Goal: Transaction & Acquisition: Purchase product/service

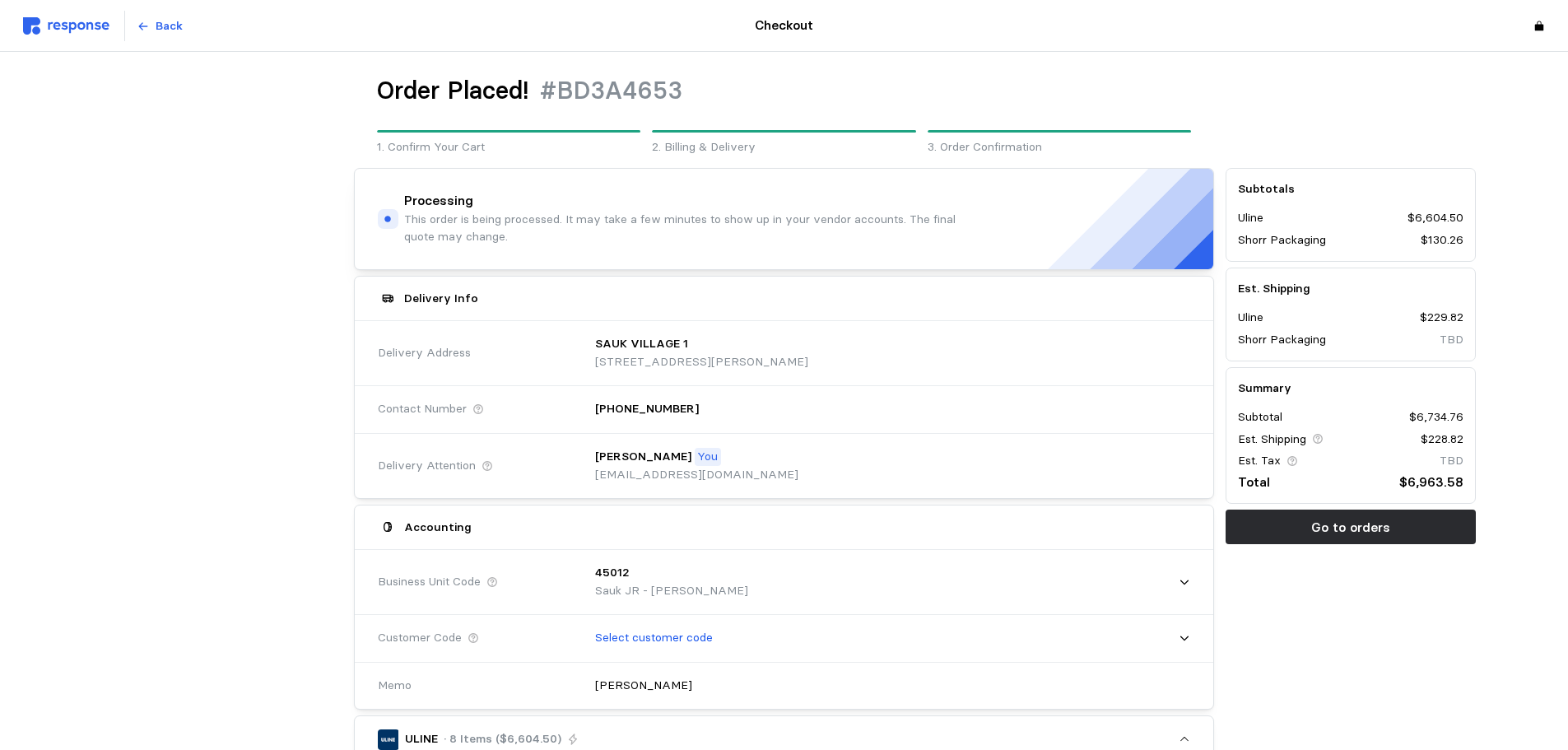
click at [46, 21] on img at bounding box center [66, 26] width 87 height 17
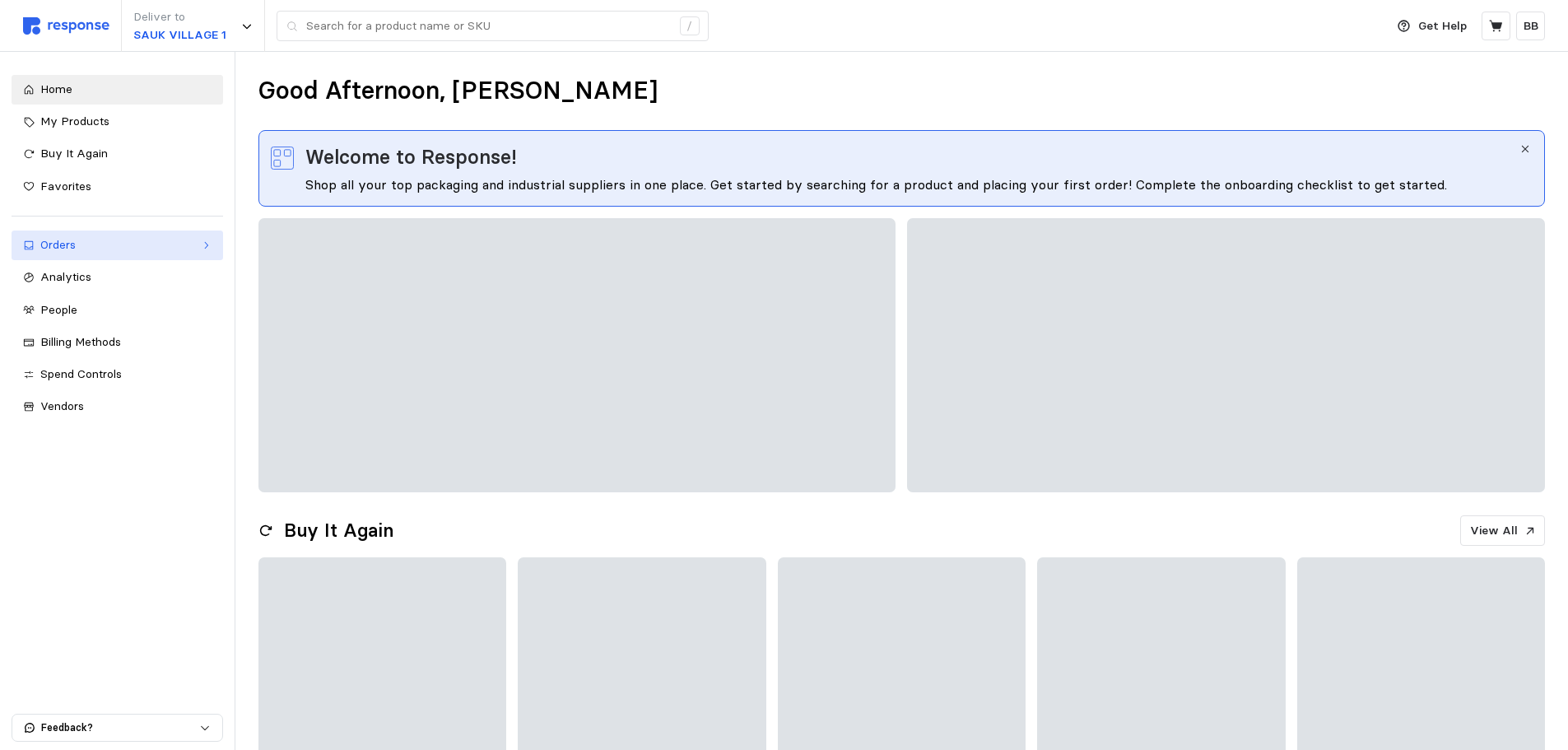
click at [73, 240] on div "Orders" at bounding box center [117, 245] width 154 height 18
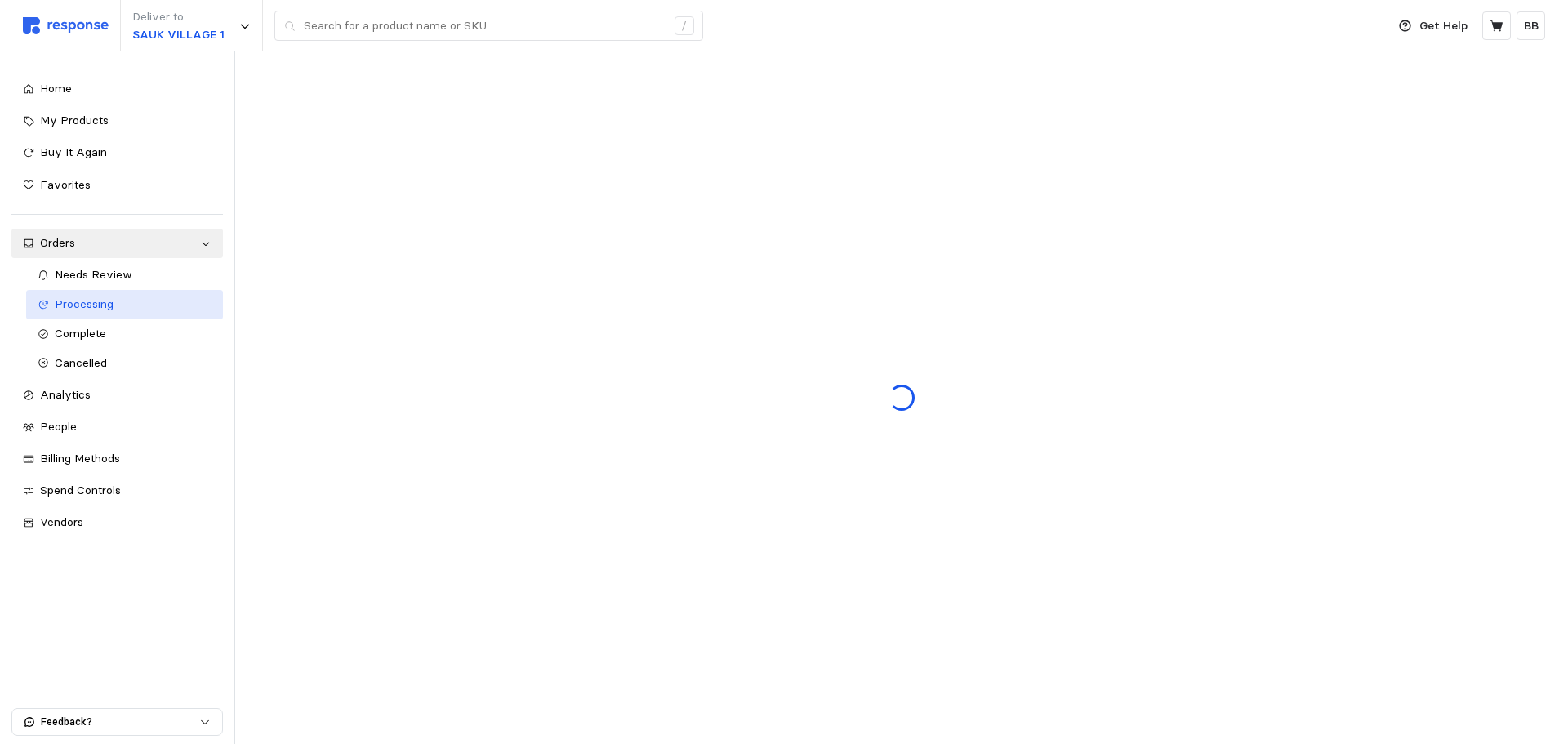
click at [116, 309] on div "Processing" at bounding box center [133, 304] width 158 height 18
click at [977, 30] on div "Deliver to [GEOGRAPHIC_DATA] 1 /" at bounding box center [699, 26] width 1354 height 51
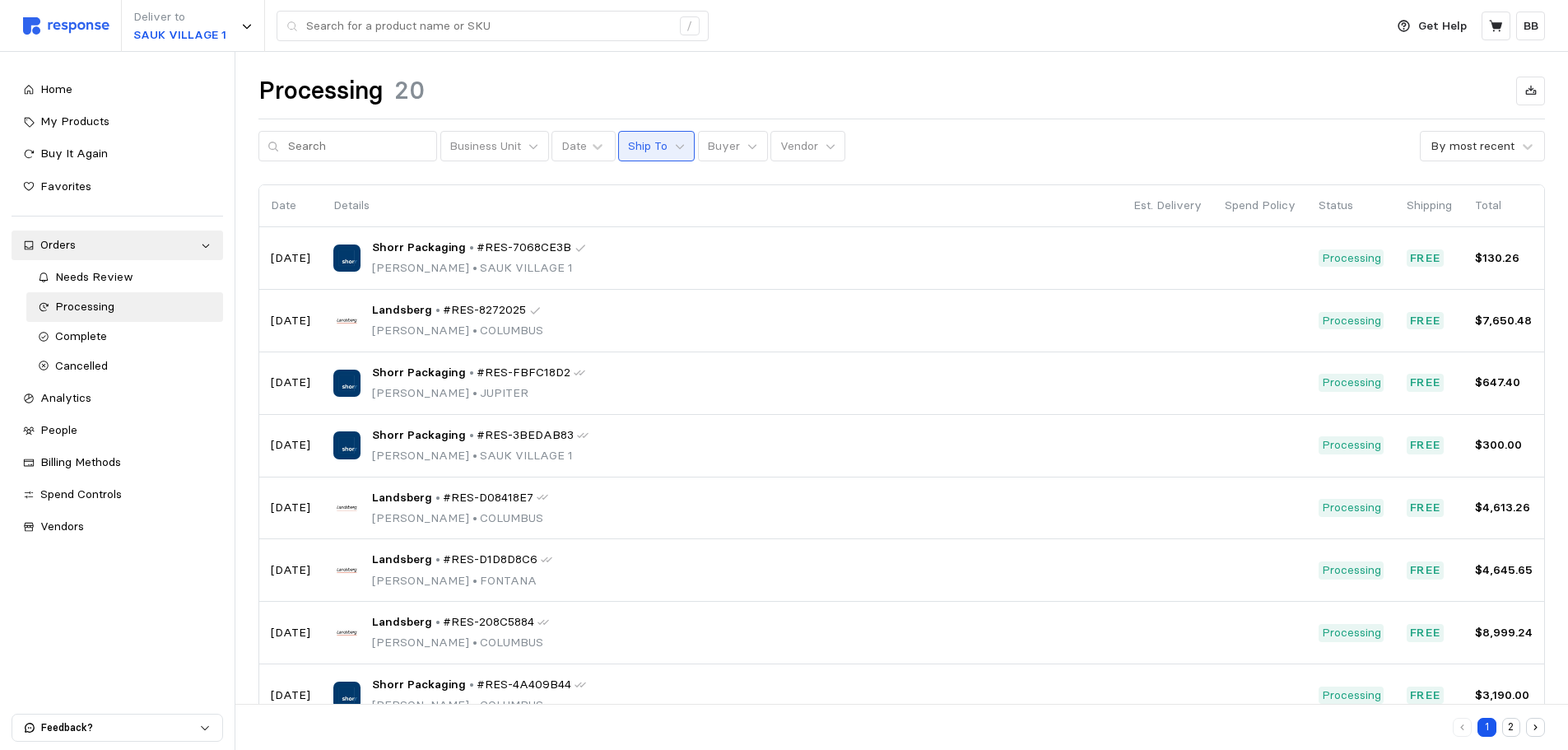
click at [649, 148] on p "Ship To" at bounding box center [647, 146] width 39 height 18
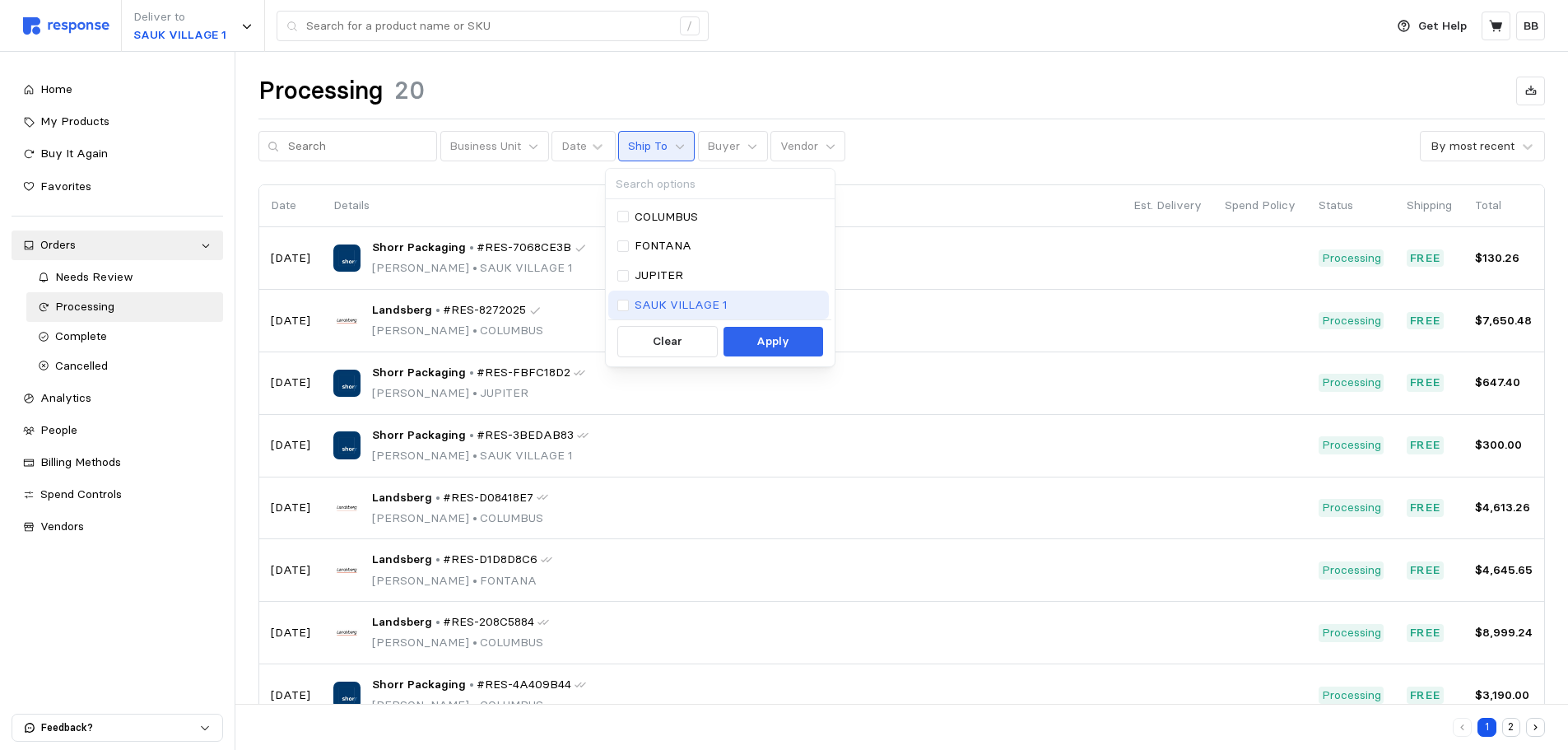
click at [708, 301] on p "SAUK VILLAGE 1" at bounding box center [681, 305] width 93 height 18
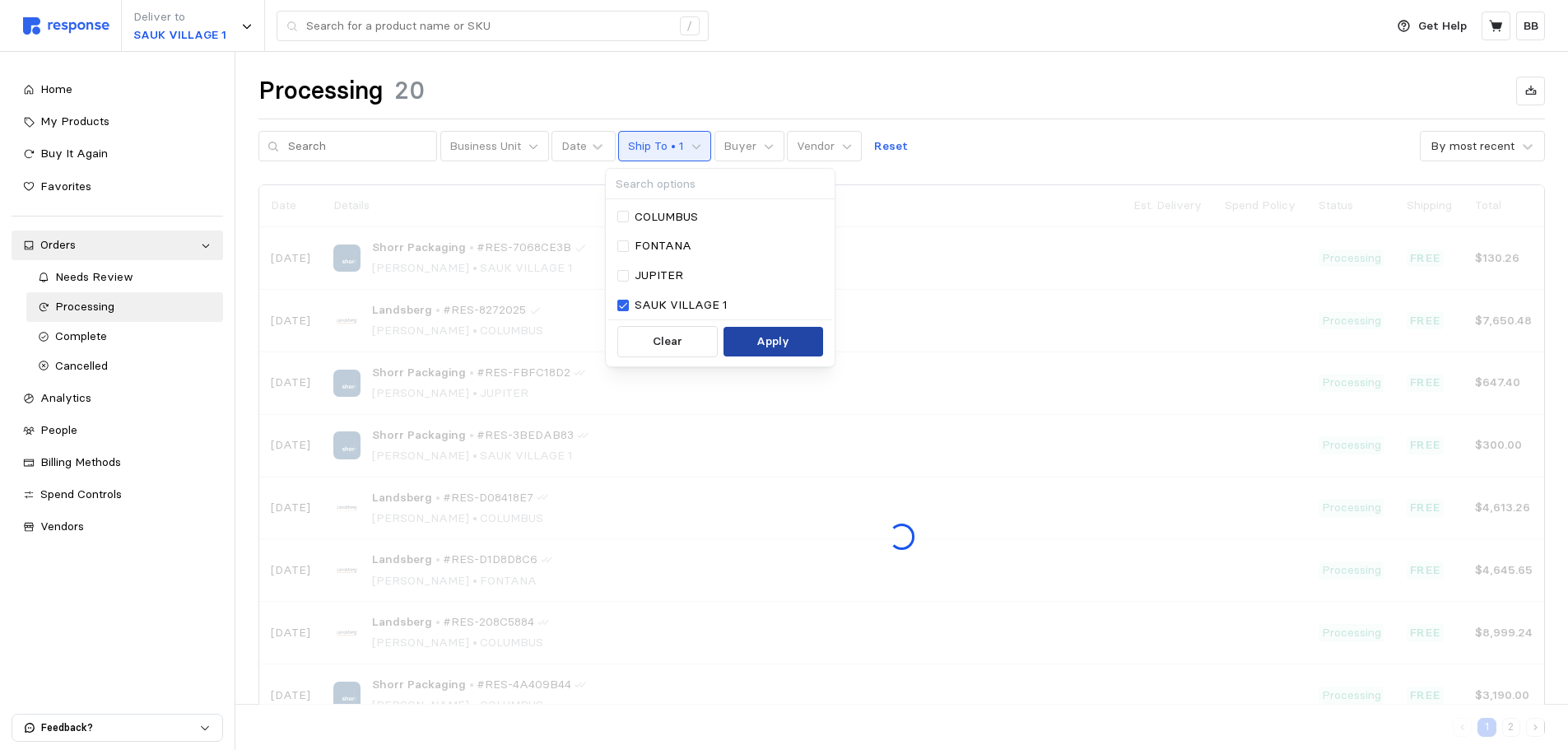
click at [758, 337] on p "Apply" at bounding box center [773, 341] width 33 height 18
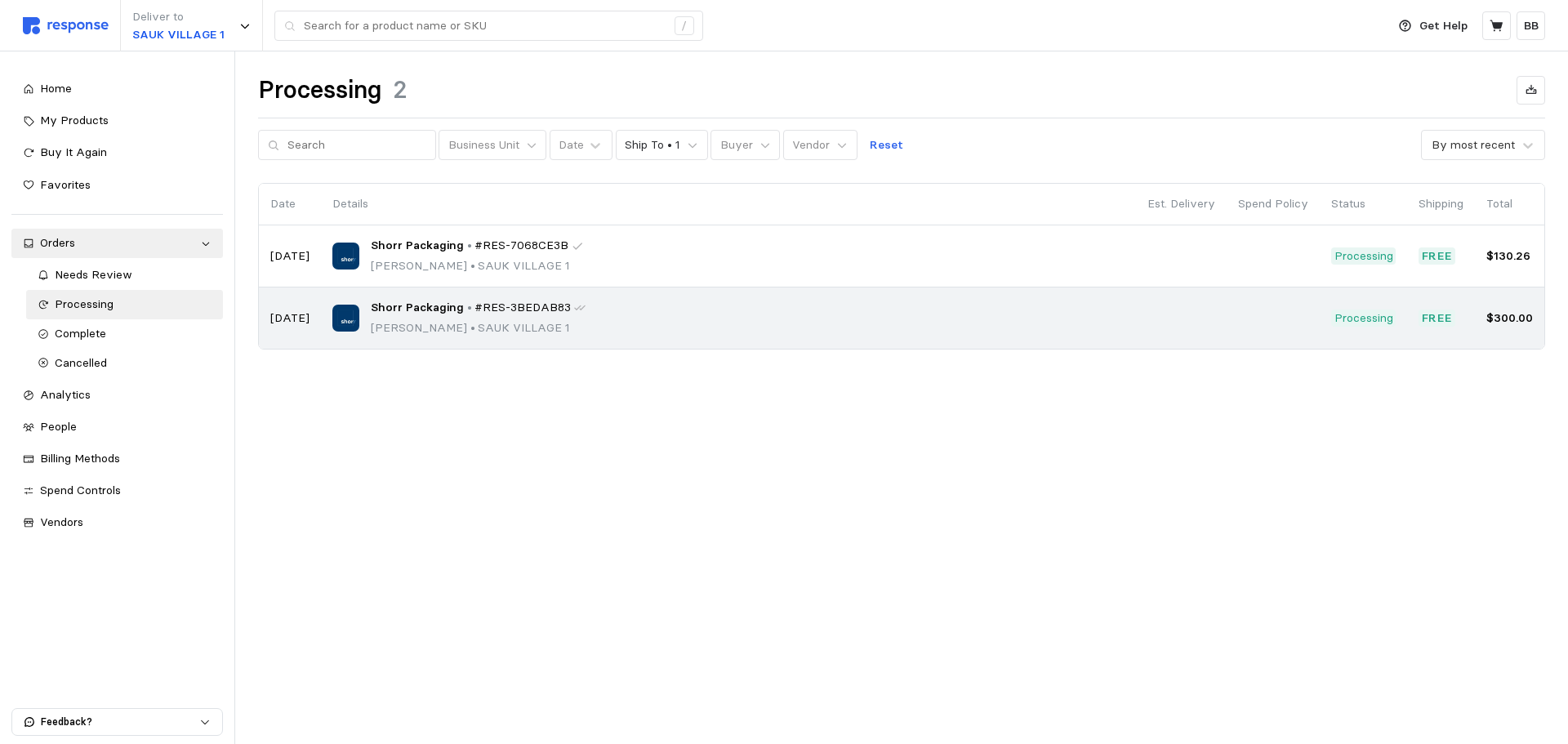
click at [559, 325] on p "[PERSON_NAME] • [GEOGRAPHIC_DATA] 1" at bounding box center [477, 328] width 215 height 18
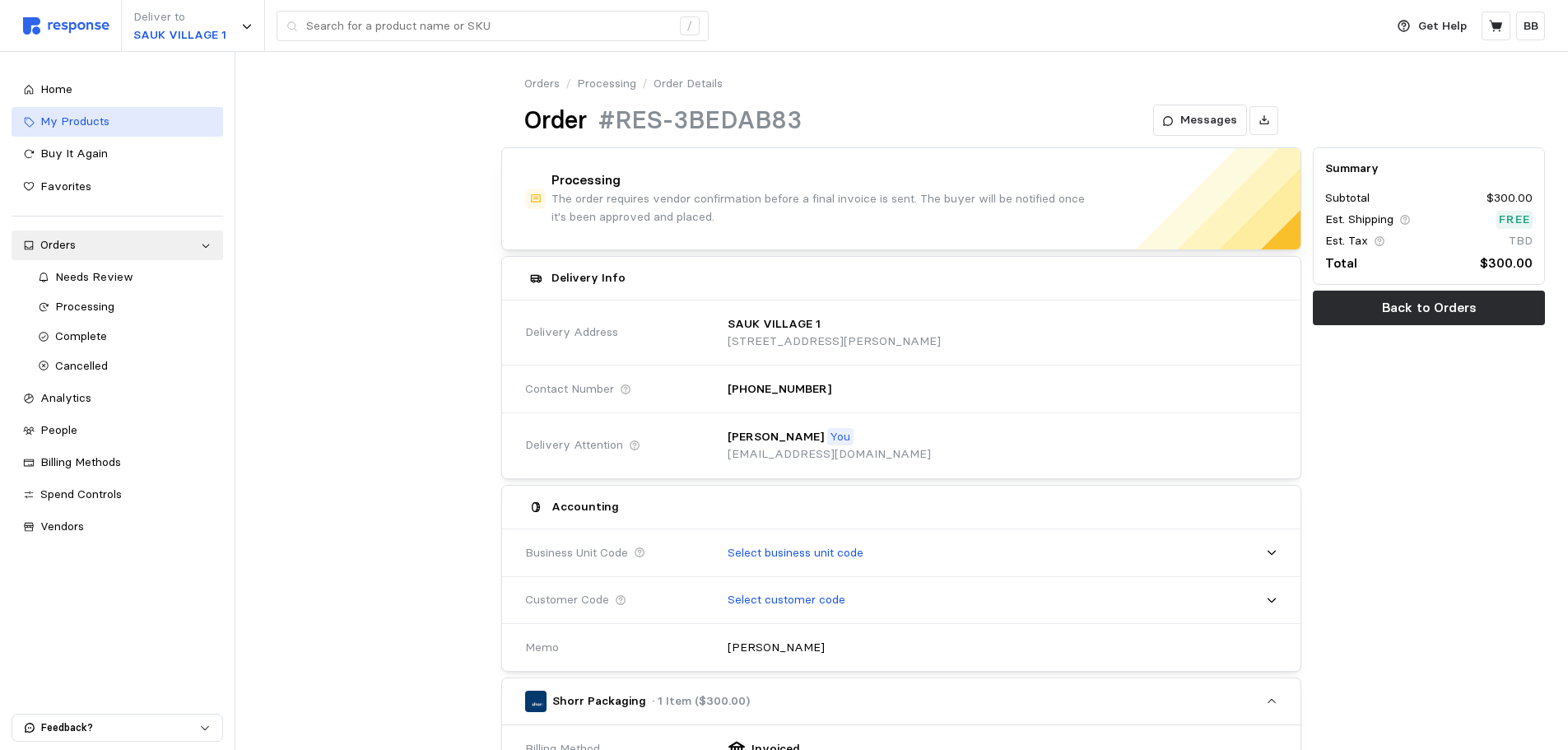
click at [65, 114] on span "My Products" at bounding box center [74, 121] width 70 height 15
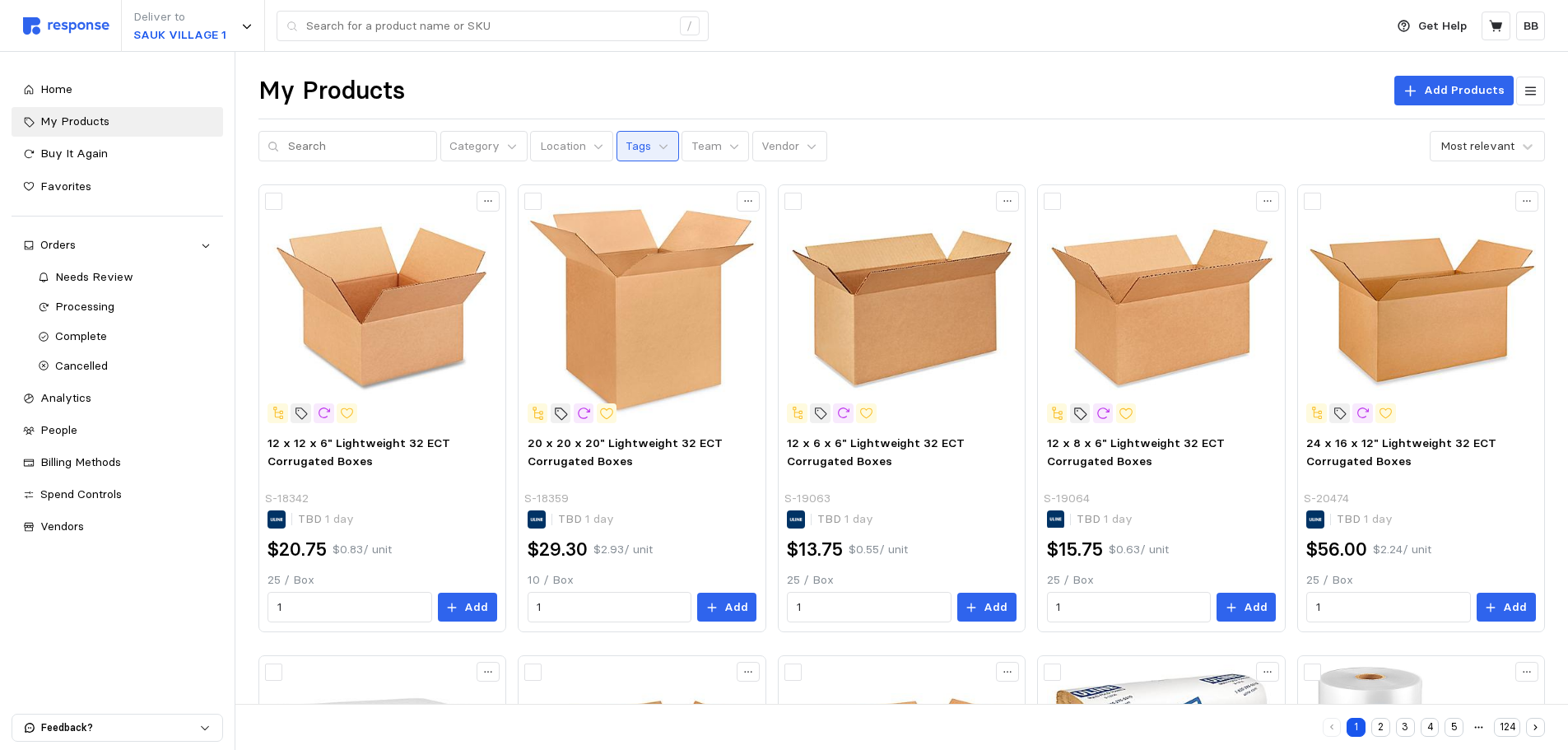
click at [626, 151] on p "Tags" at bounding box center [638, 146] width 26 height 18
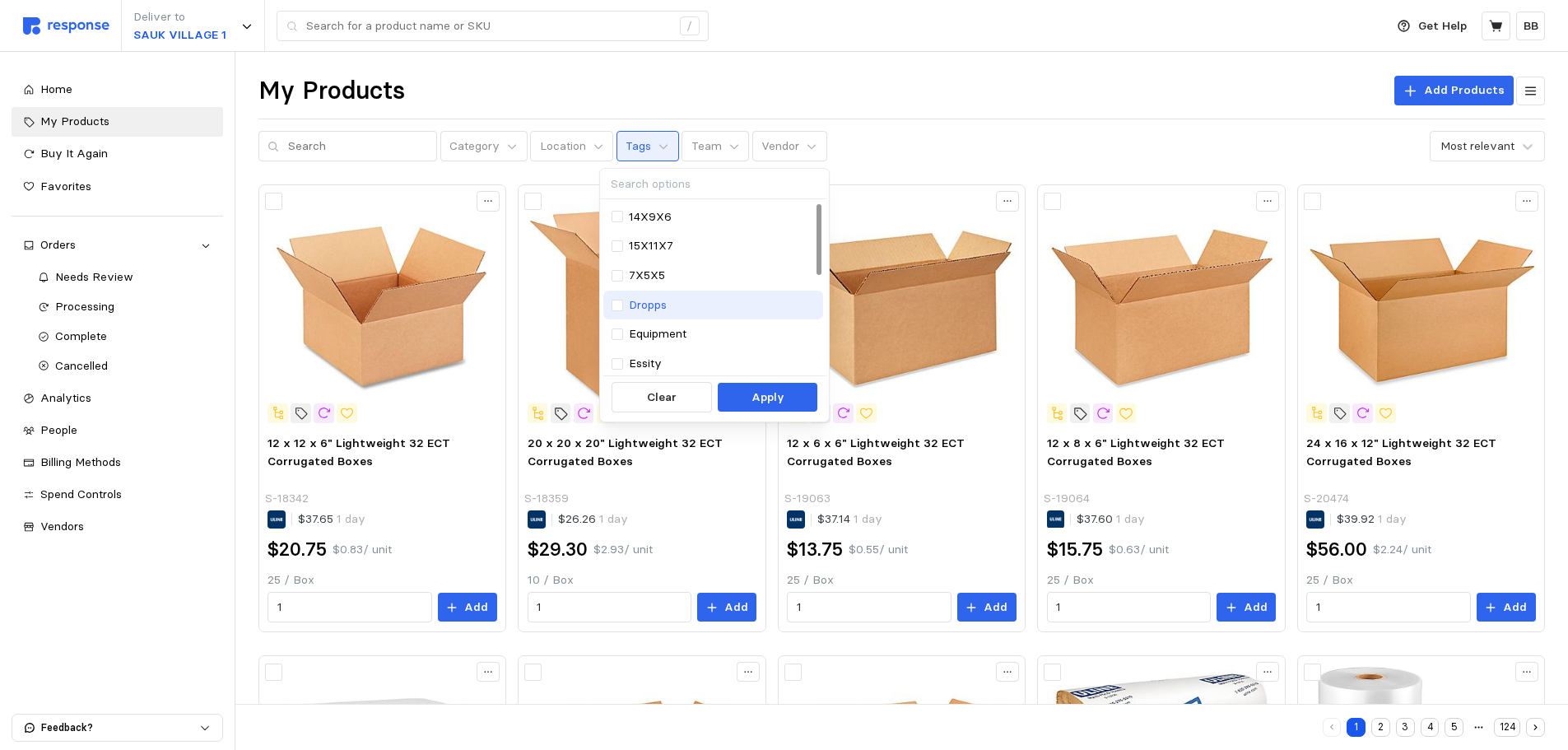
click at [654, 308] on p "Dropps" at bounding box center [648, 305] width 38 height 18
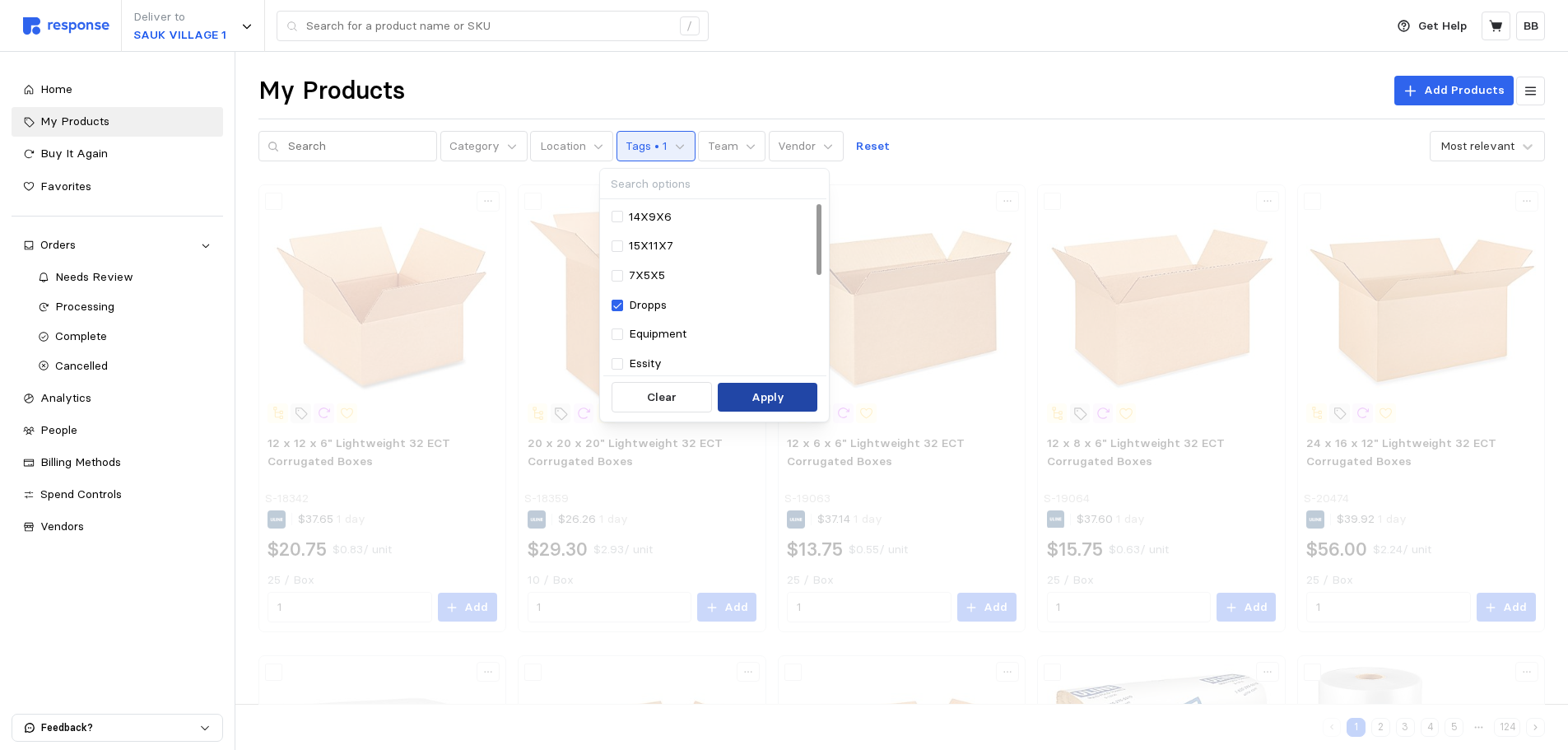
click at [744, 394] on button "Apply" at bounding box center [767, 397] width 100 height 30
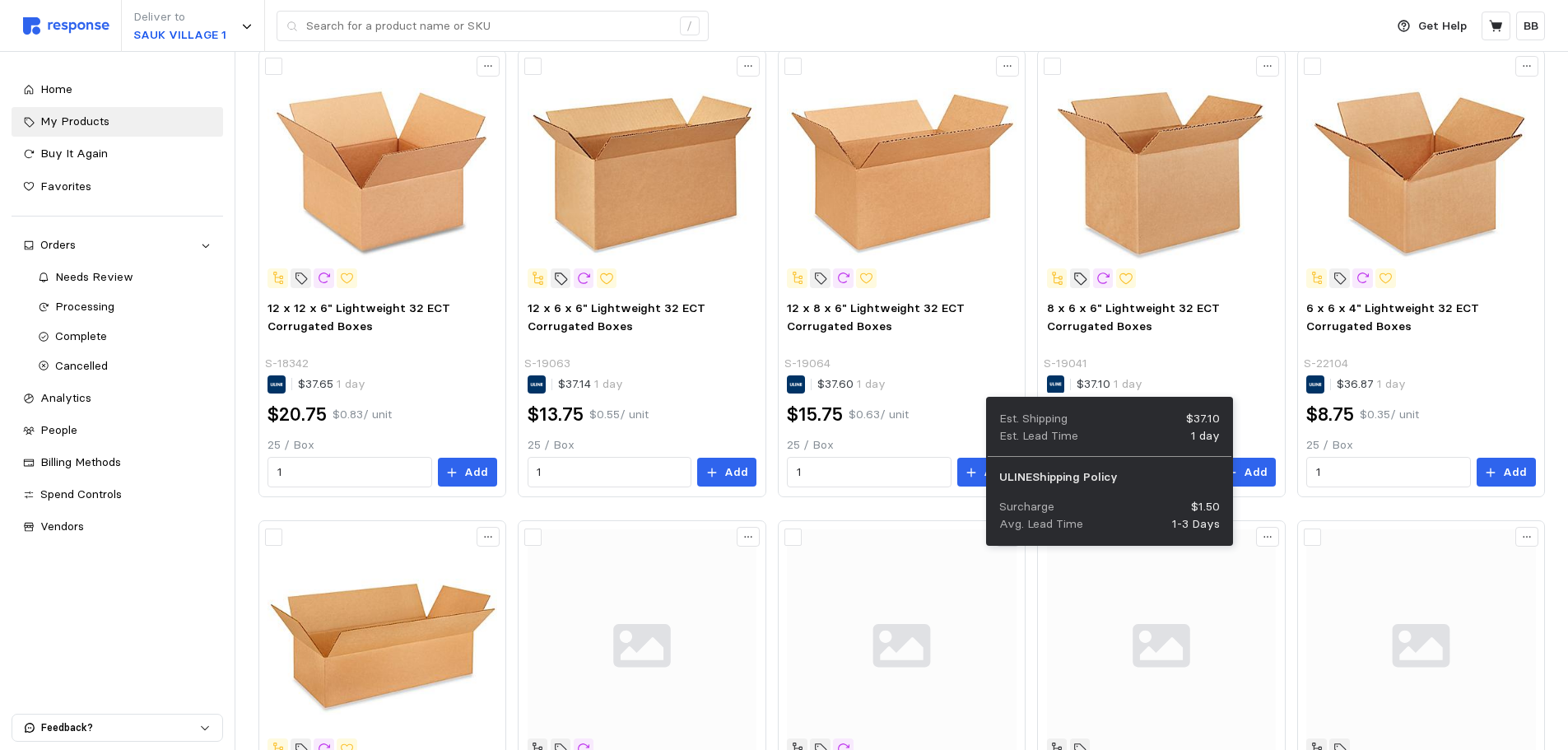
scroll to position [165, 0]
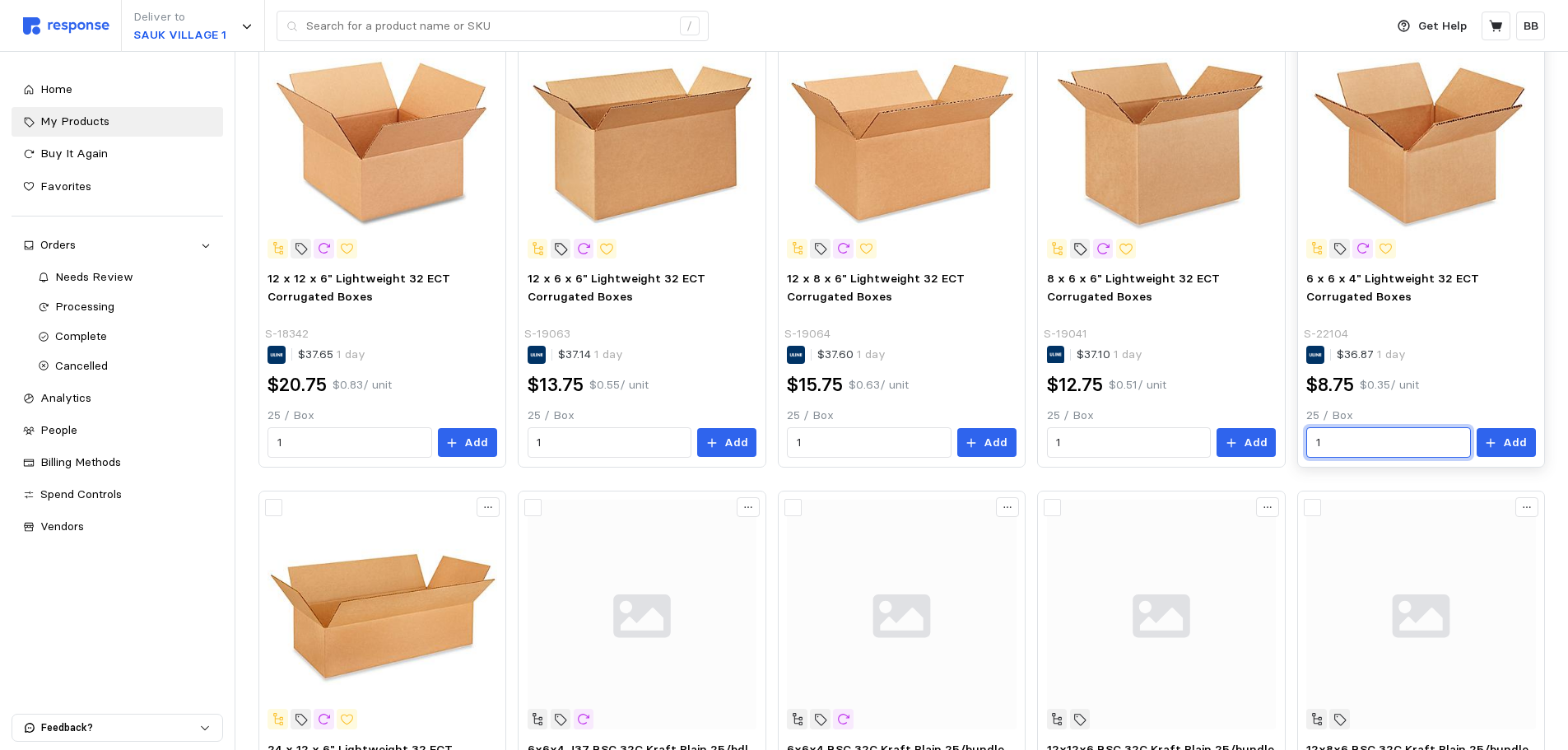
click at [1354, 447] on input "1" at bounding box center [1389, 442] width 145 height 30
drag, startPoint x: 1337, startPoint y: 440, endPoint x: 1349, endPoint y: 442, distance: 12.2
click at [1337, 440] on input "1" at bounding box center [1389, 442] width 145 height 30
drag, startPoint x: 1350, startPoint y: 442, endPoint x: 1256, endPoint y: 440, distance: 94.0
click at [1256, 440] on div "12 x 12 x 6" Lightweight 32 ECT Corrugated Boxes S-18342 $37.65 1 day $20.75 $0…" at bounding box center [901, 715] width 1286 height 1389
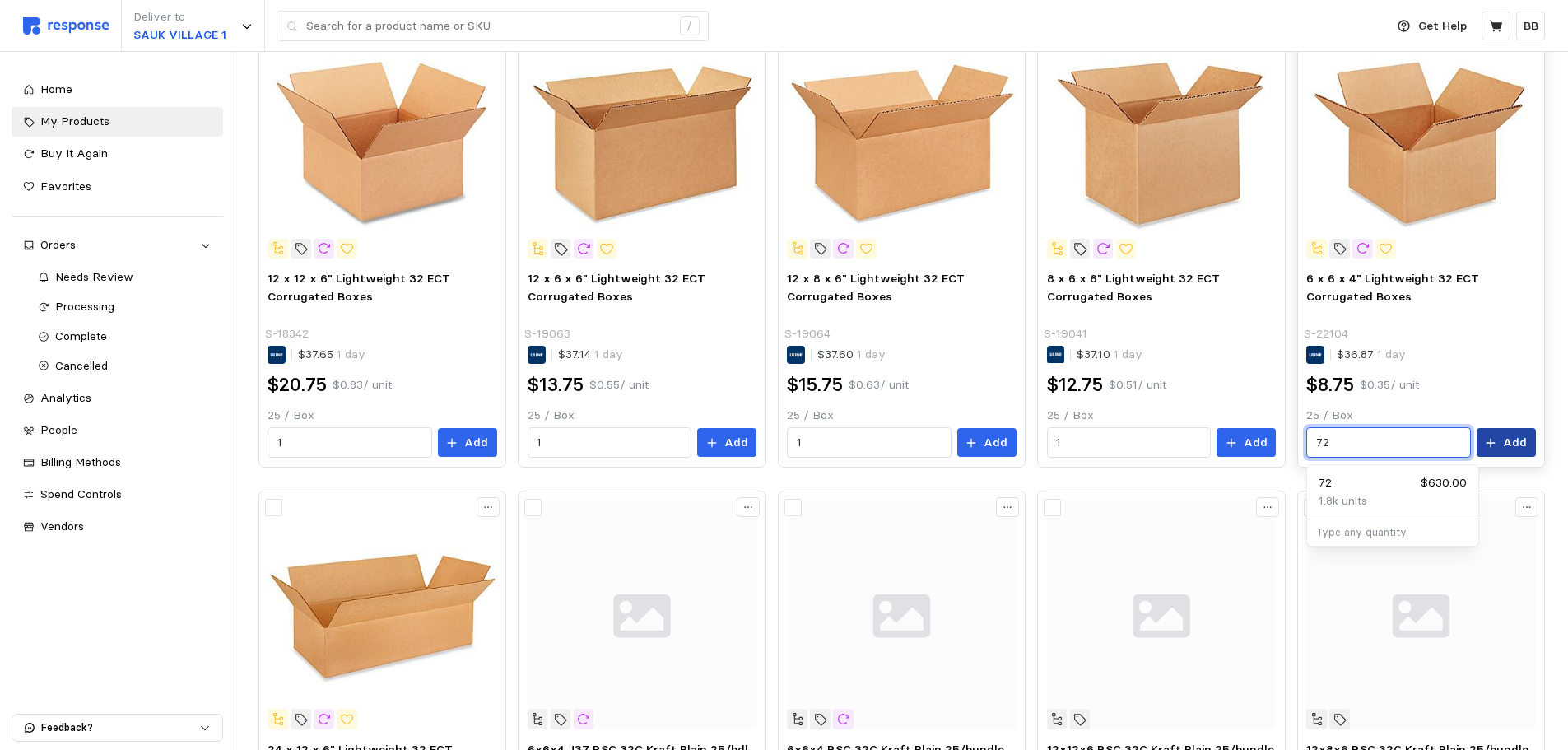
type input "72"
click at [1518, 438] on p "Add" at bounding box center [1515, 442] width 24 height 18
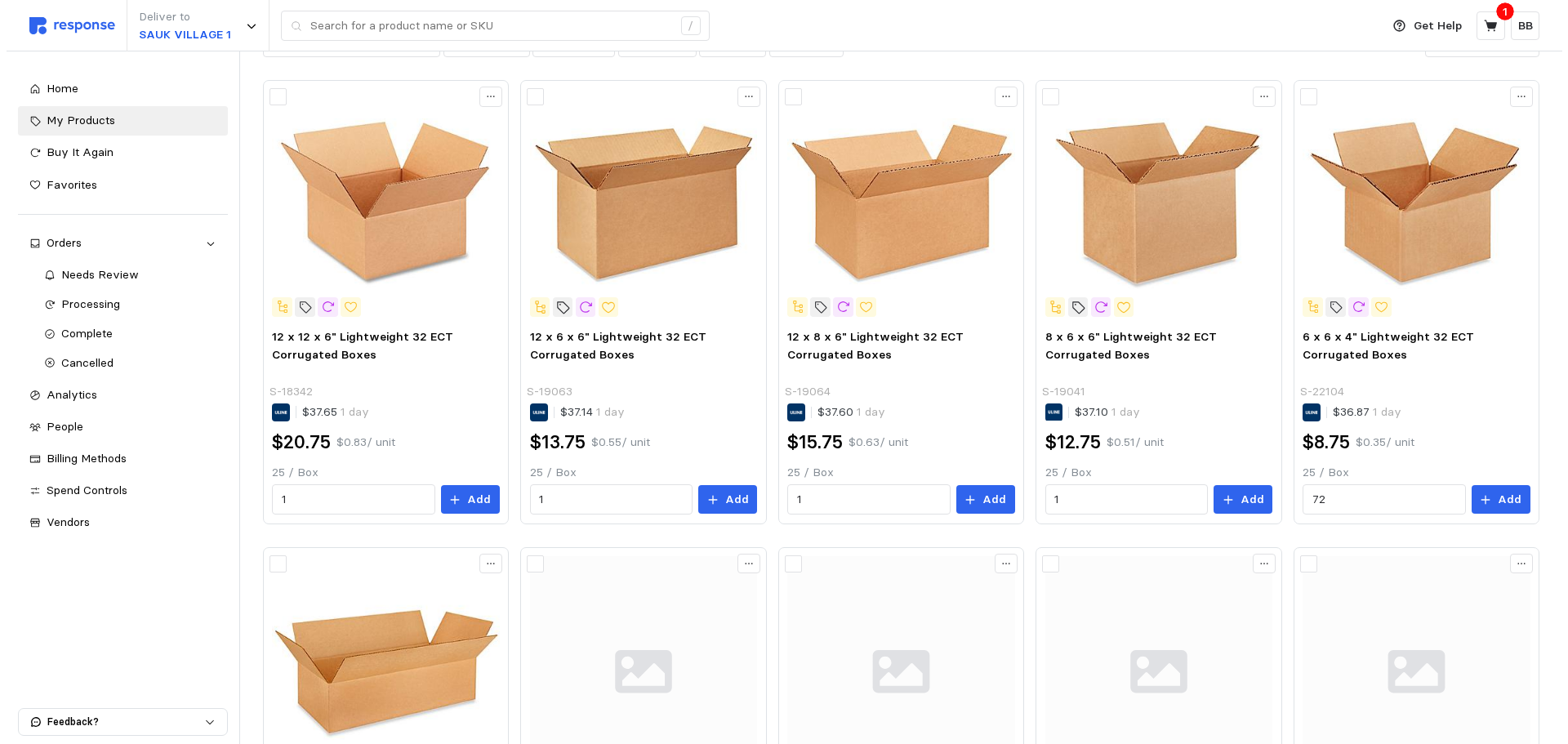
scroll to position [0, 0]
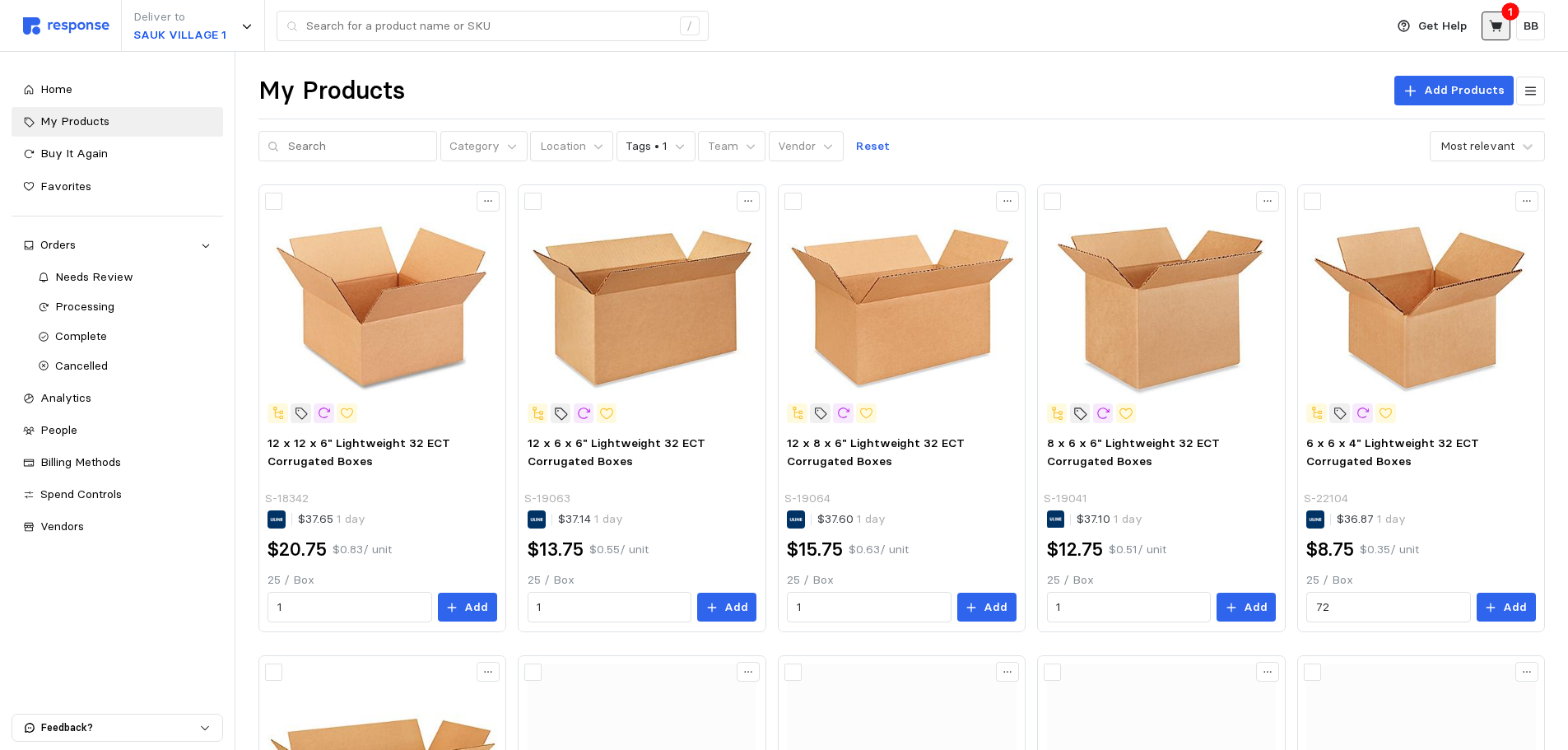
click at [1497, 28] on icon at bounding box center [1496, 26] width 13 height 11
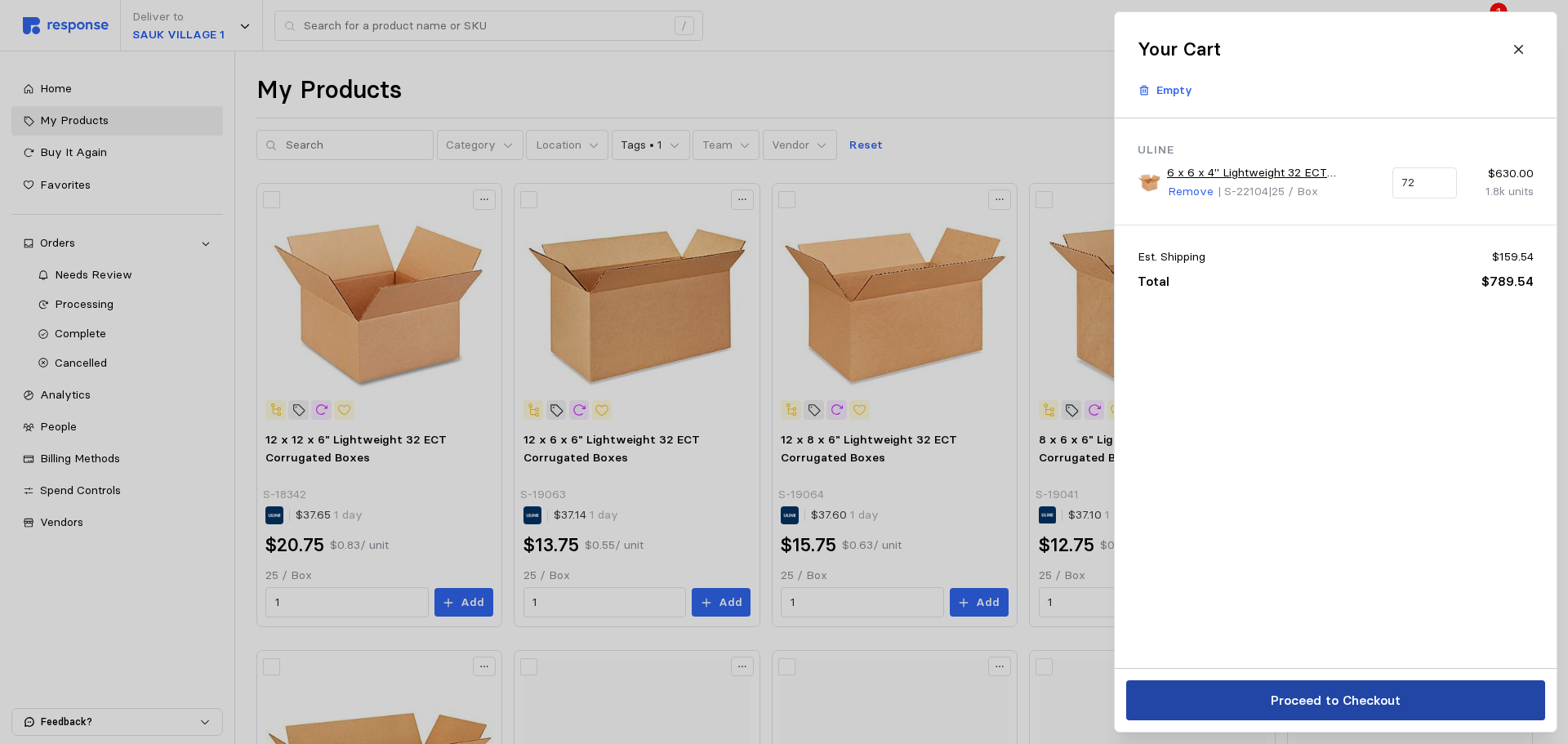
click at [1338, 694] on p "Proceed to Checkout" at bounding box center [1334, 701] width 129 height 21
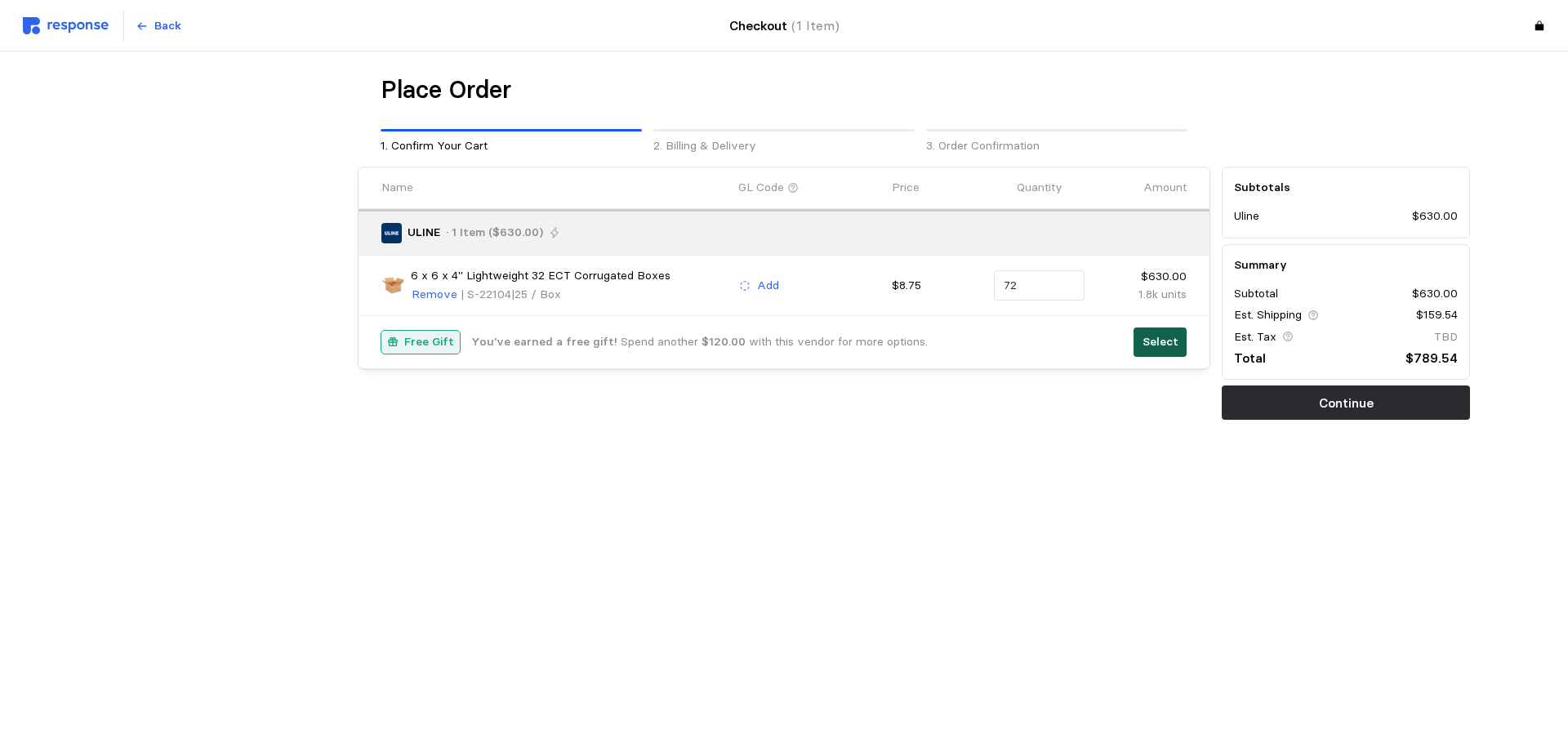
click at [1162, 334] on p "Select" at bounding box center [1161, 342] width 36 height 18
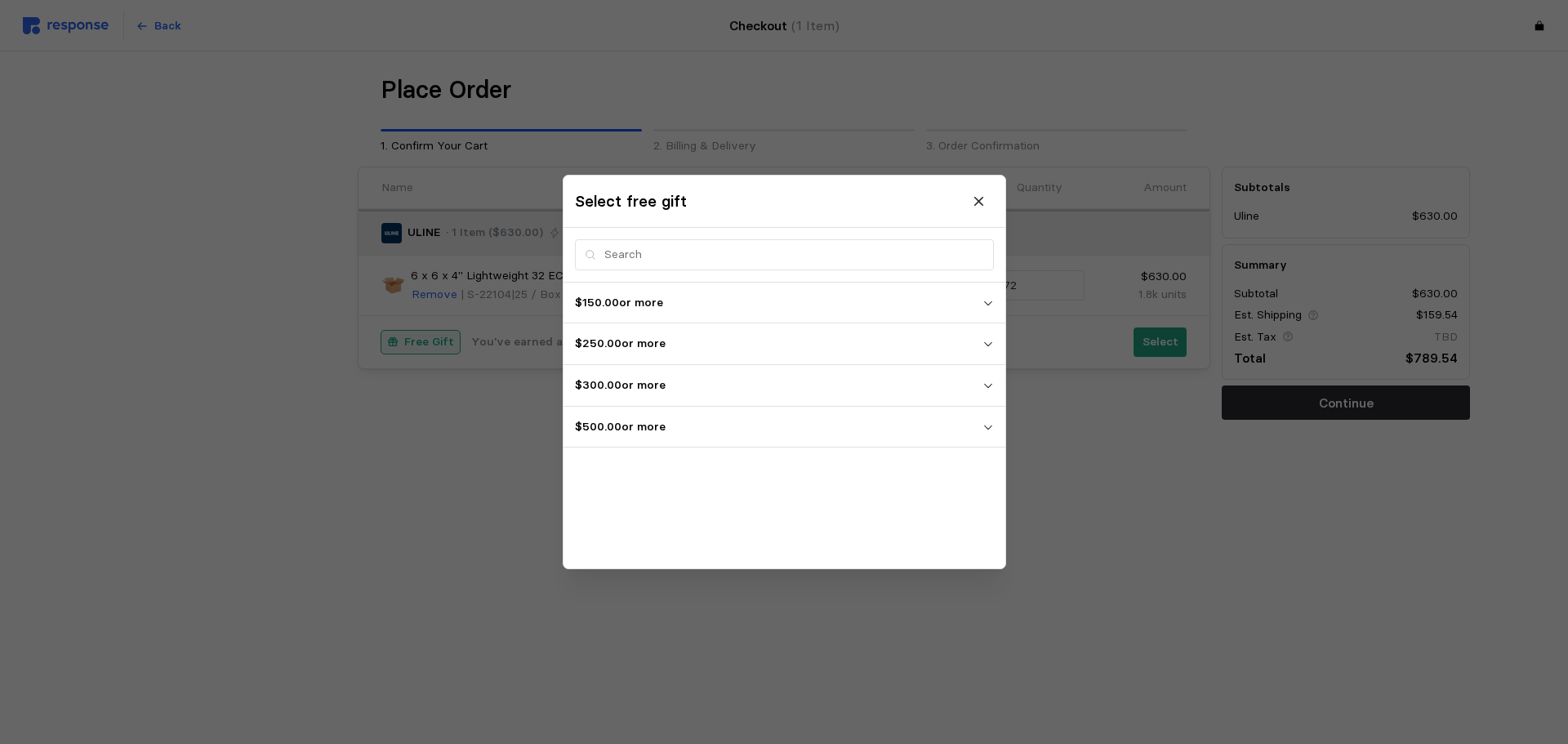
click at [641, 435] on p "$500.00 or more" at bounding box center [778, 426] width 407 height 18
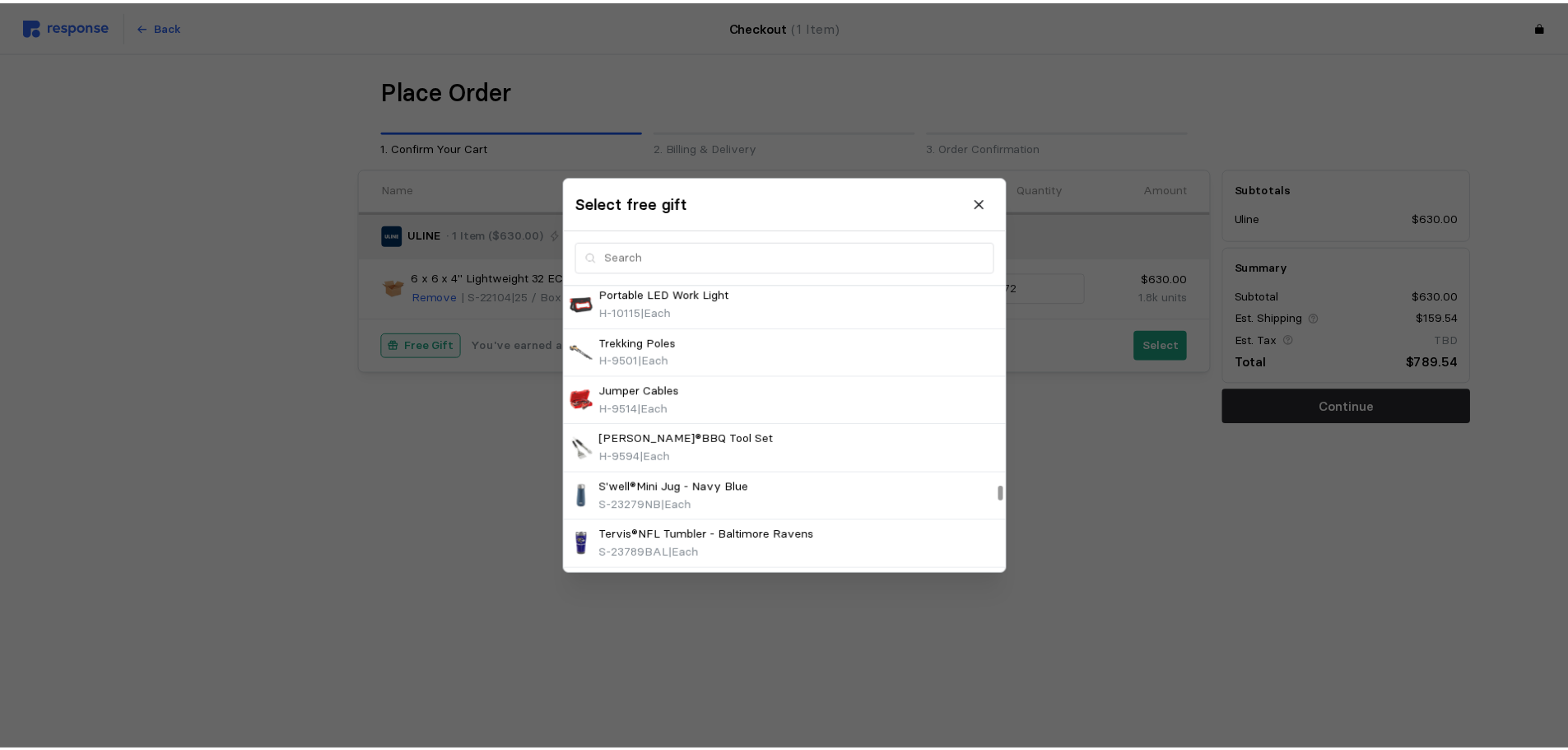
scroll to position [4282, 0]
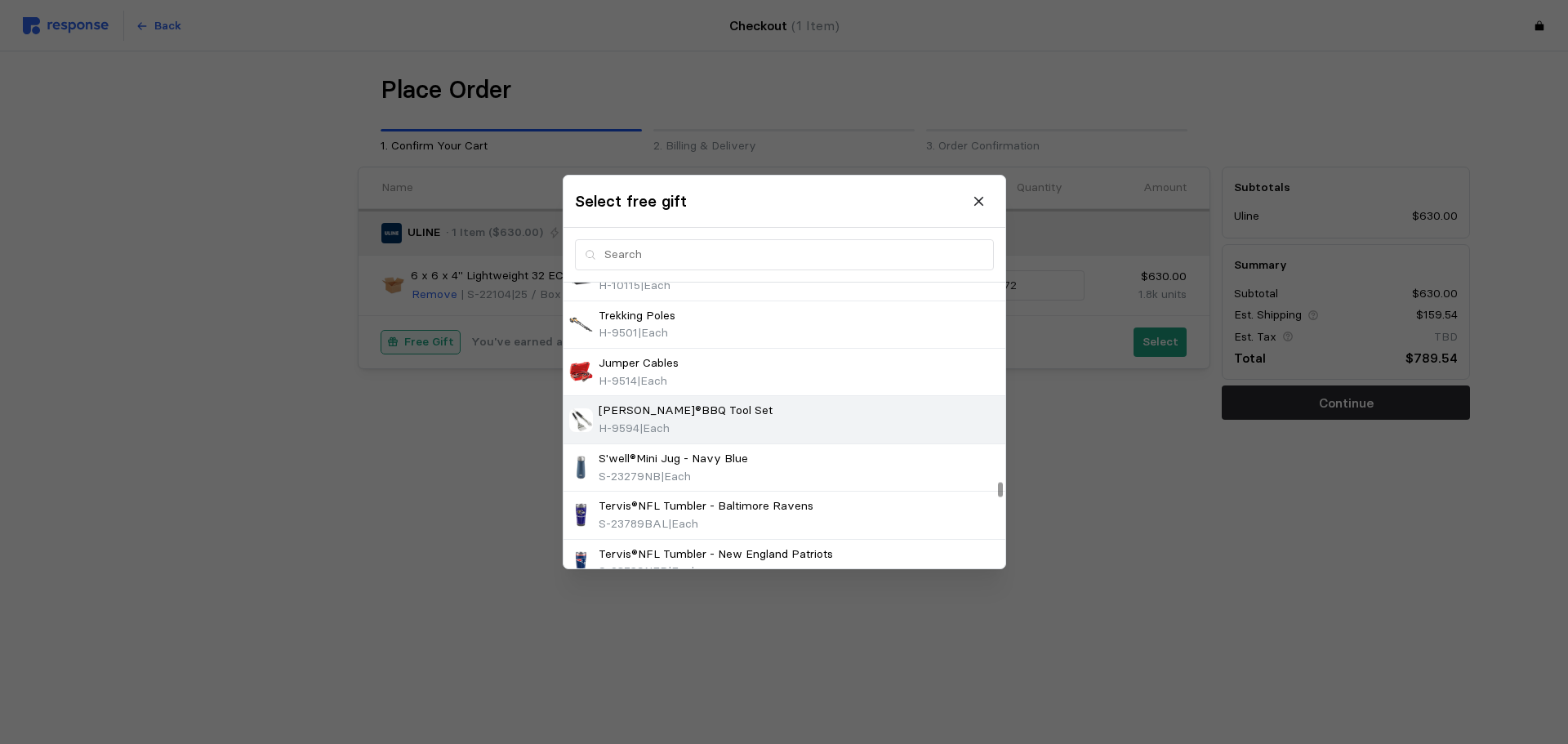
click at [723, 426] on div "[PERSON_NAME]®BBQ Tool Set H-9594 | Each" at bounding box center [784, 420] width 430 height 35
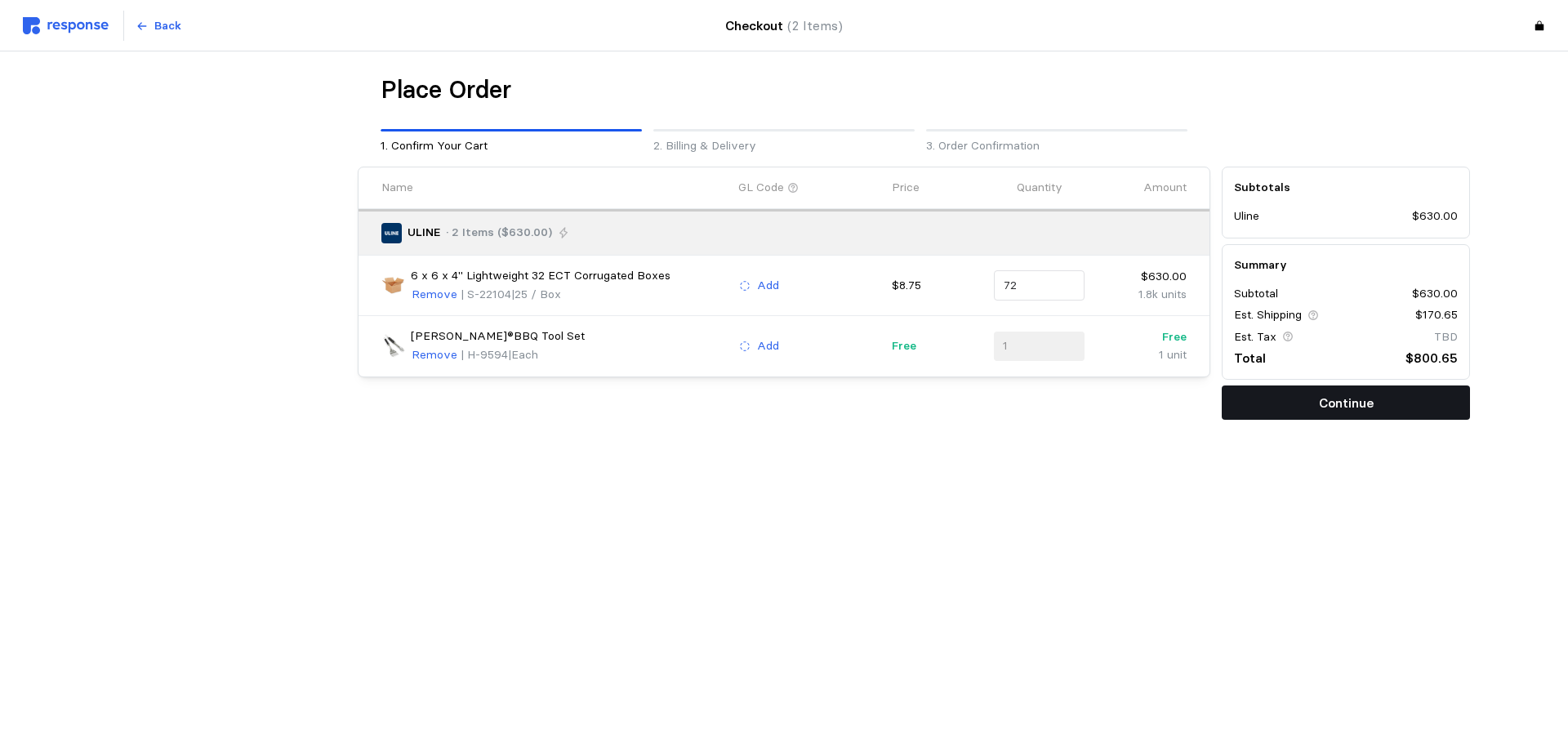
click at [1324, 408] on p "Continue" at bounding box center [1346, 404] width 55 height 21
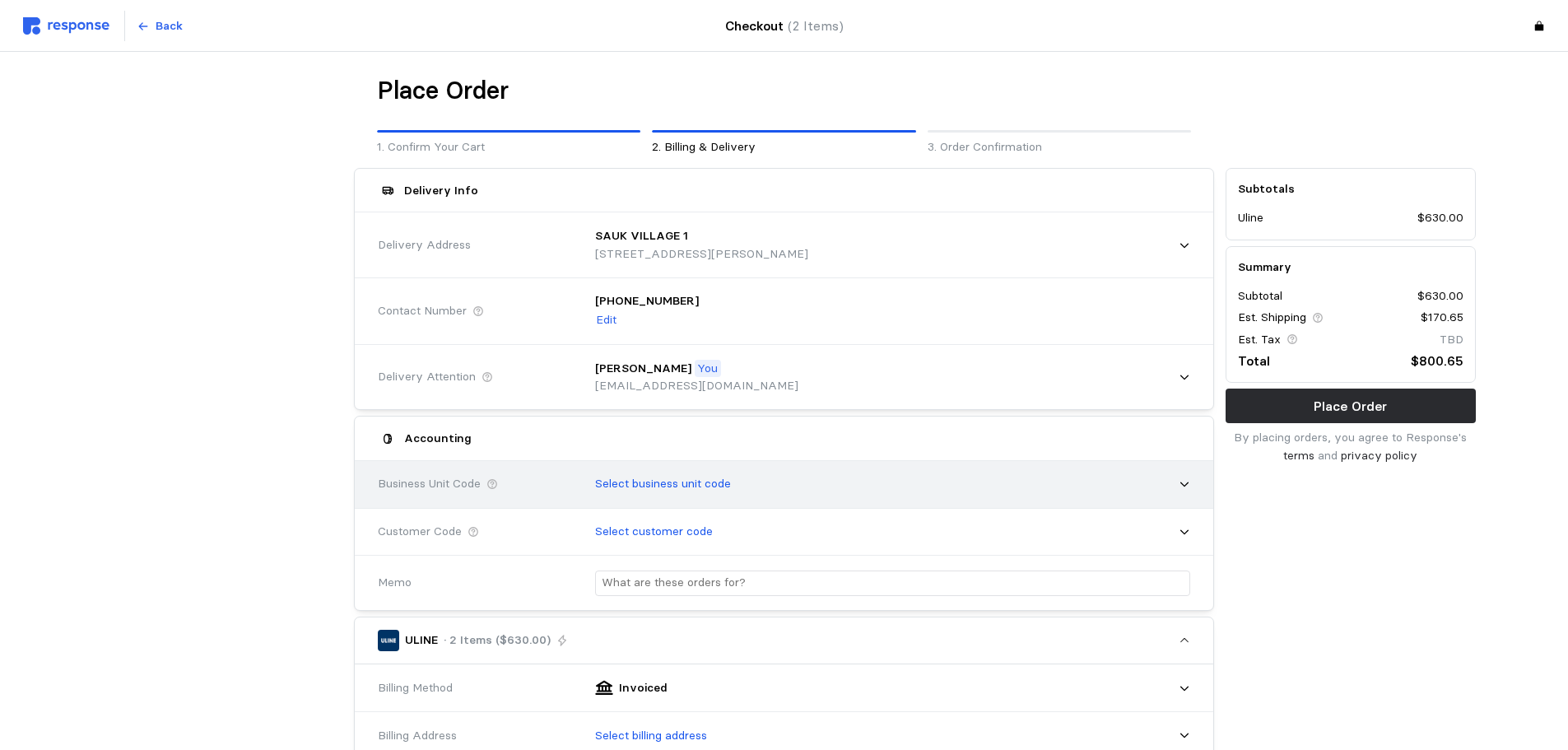
click at [638, 484] on p "Select business unit code" at bounding box center [663, 484] width 136 height 18
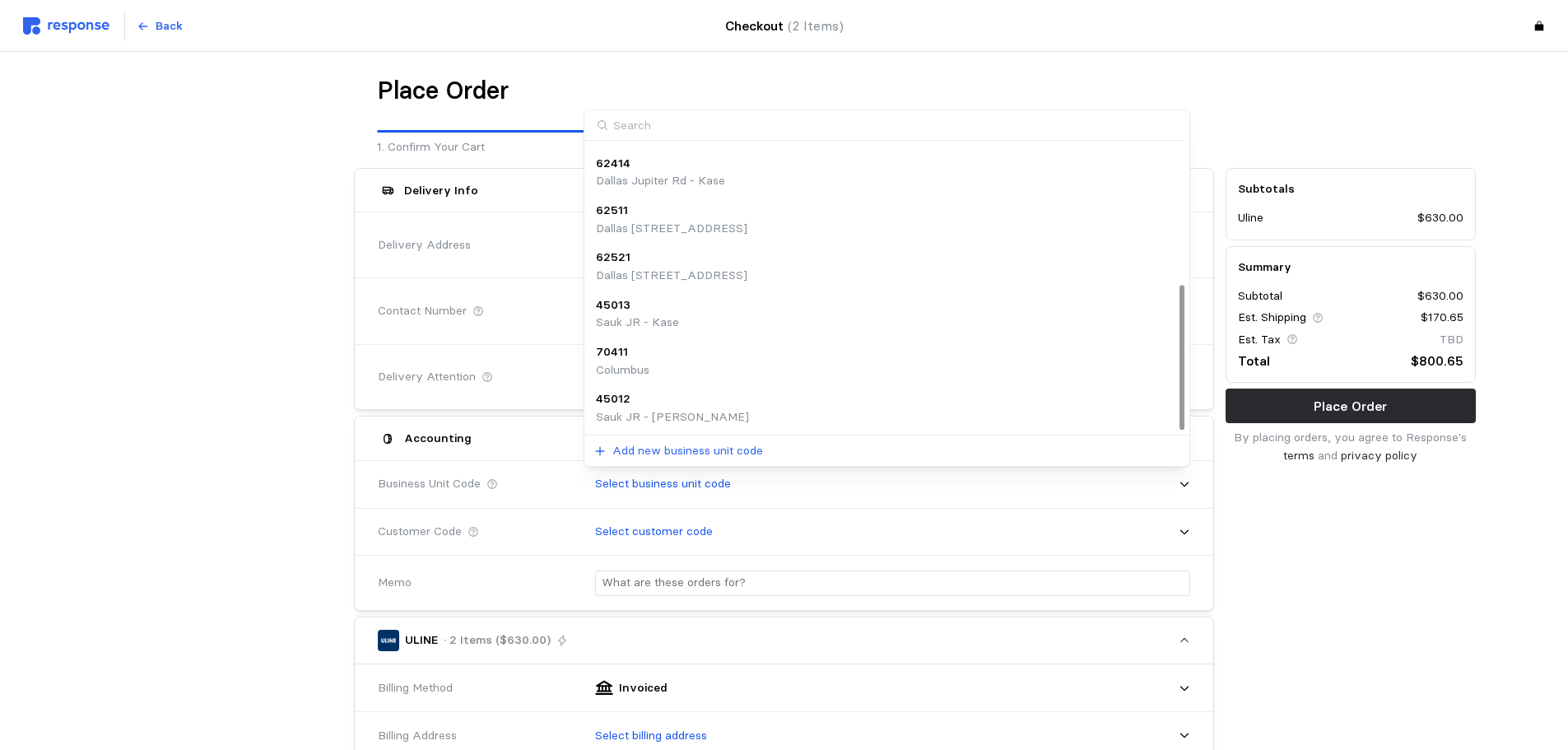
scroll to position [279, 0]
click at [706, 409] on div "45012 Sauk JR - [PERSON_NAME]" at bounding box center [887, 407] width 582 height 35
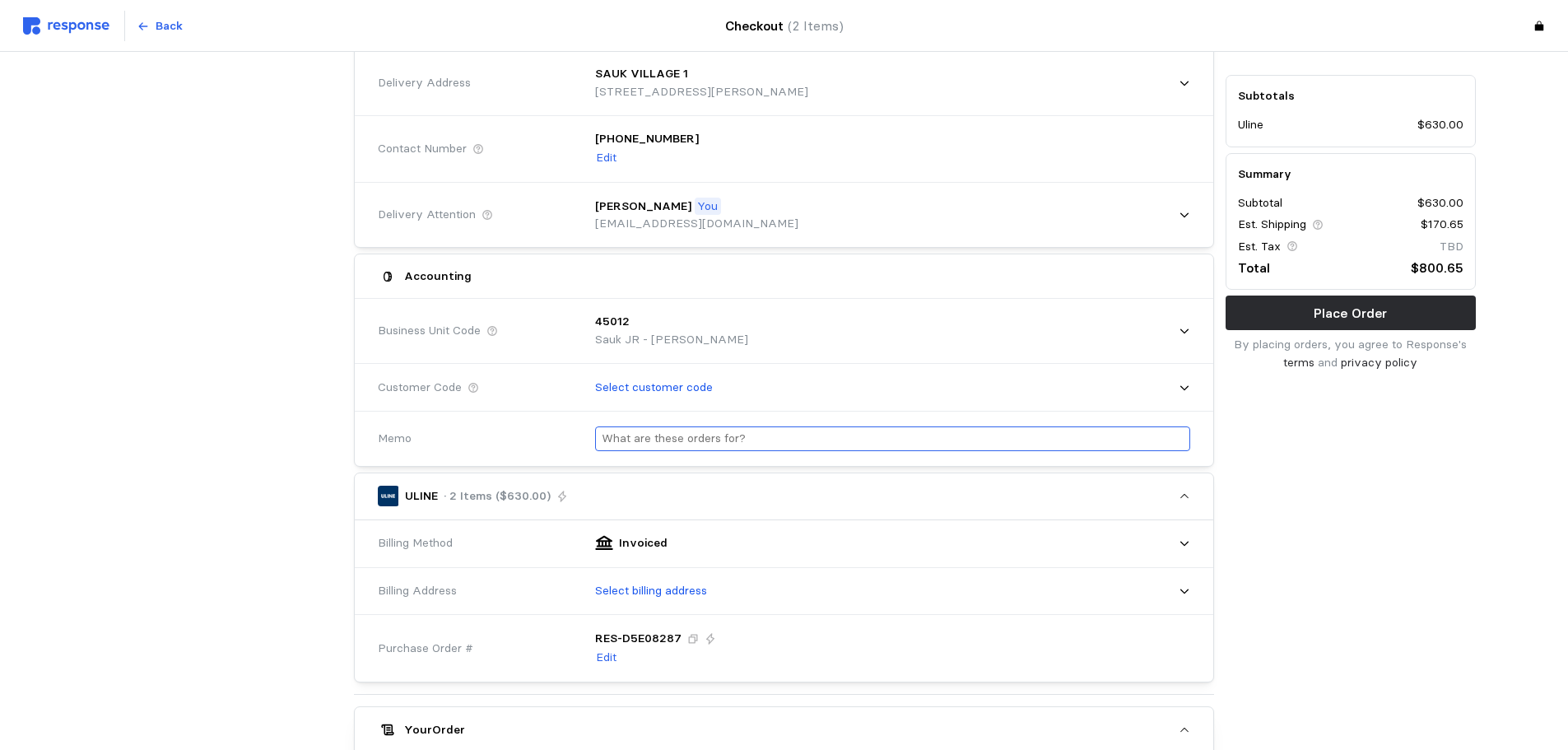
scroll to position [165, 0]
click at [674, 438] on input "text" at bounding box center [893, 436] width 582 height 24
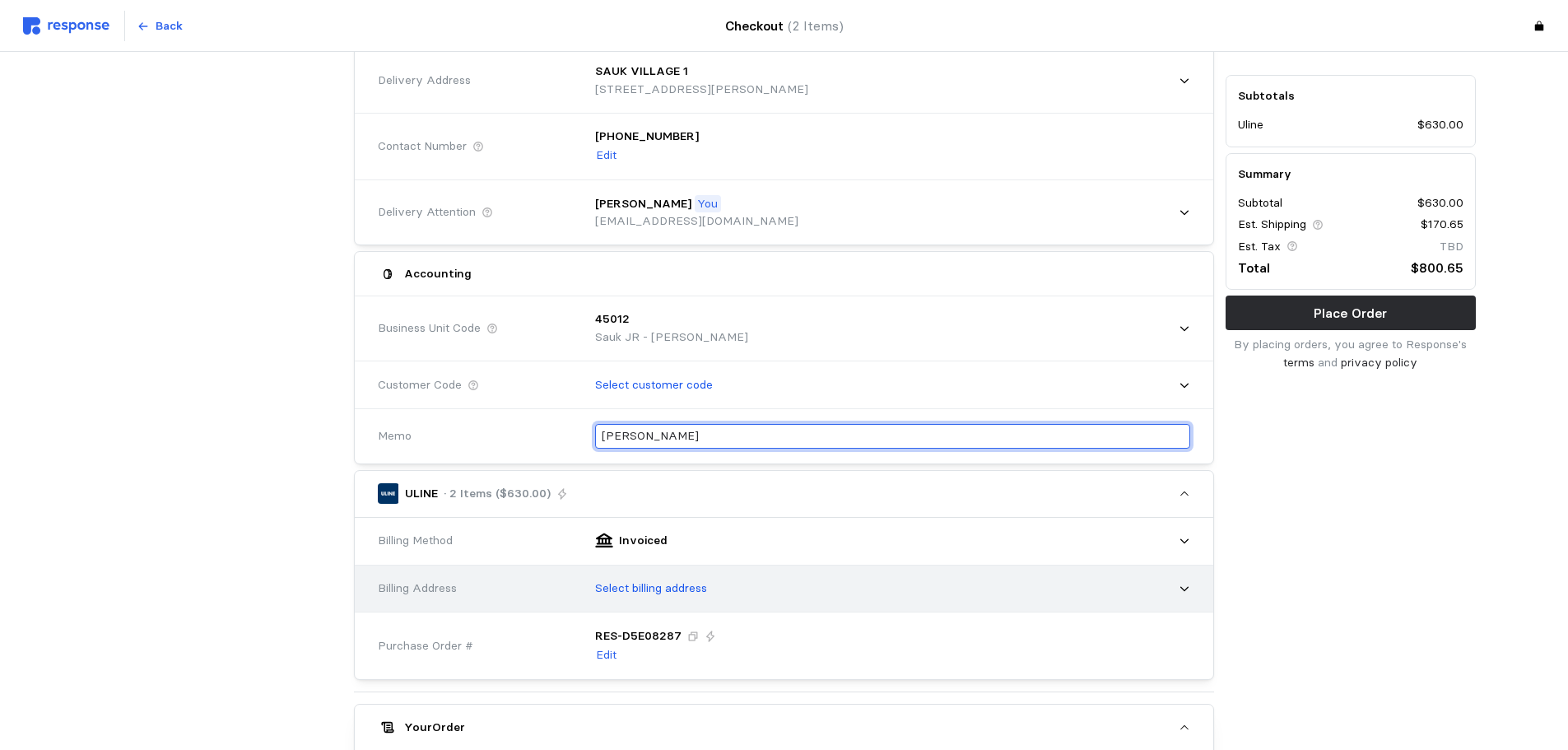
type input "[PERSON_NAME]"
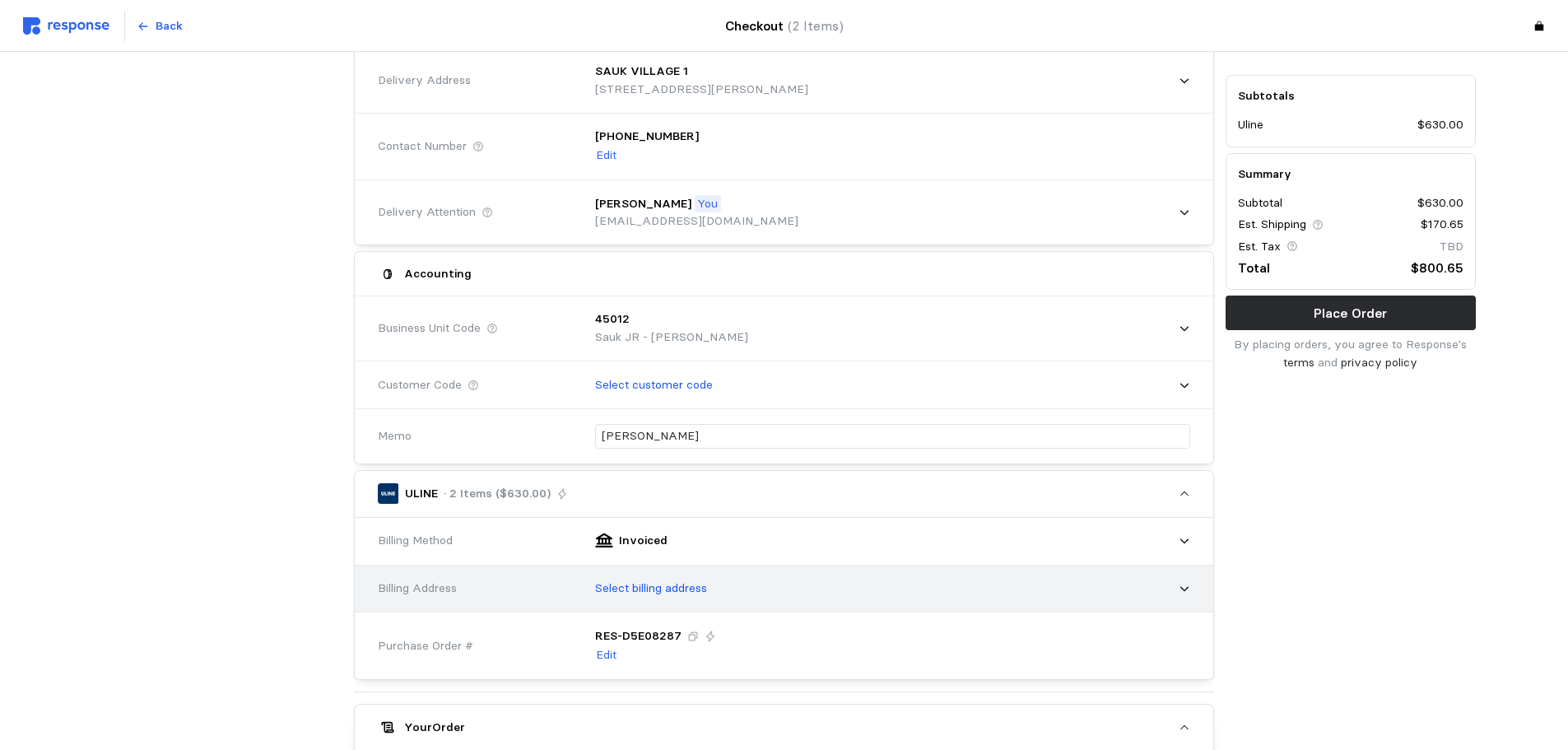
click at [691, 594] on p "Select billing address" at bounding box center [652, 588] width 112 height 18
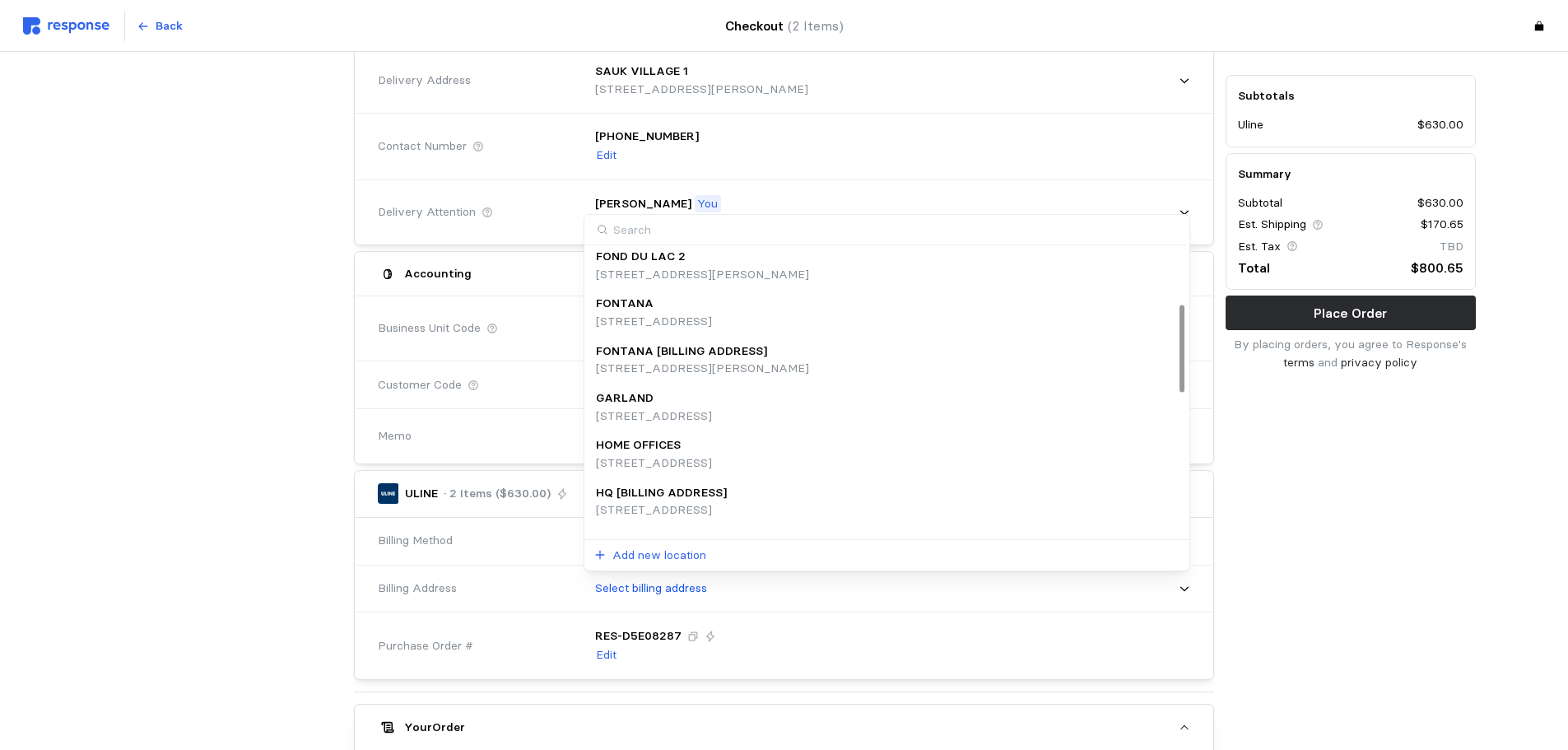
scroll to position [267, 0]
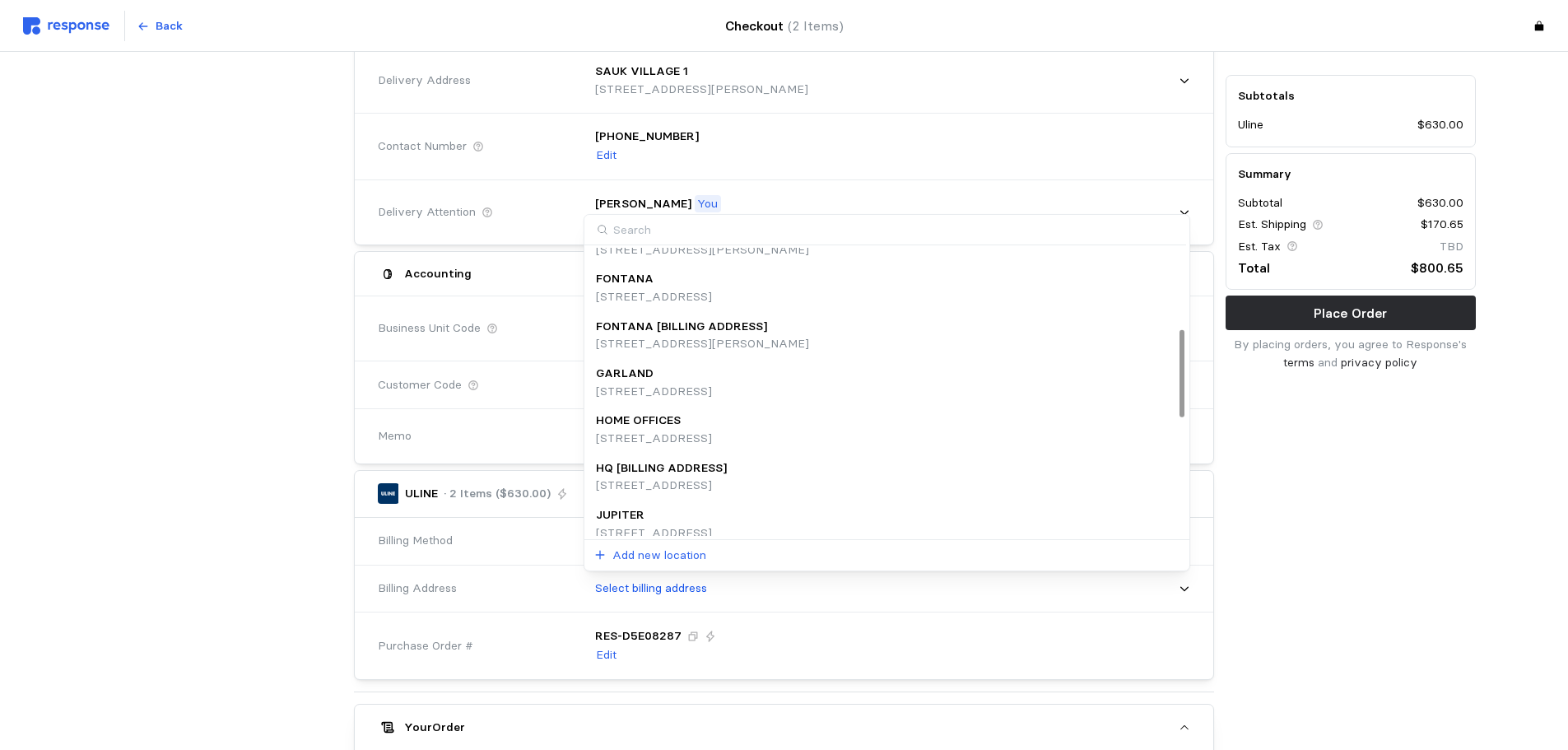
click at [727, 469] on div "HQ [BILLING ADDRESS]" at bounding box center [661, 468] width 131 height 18
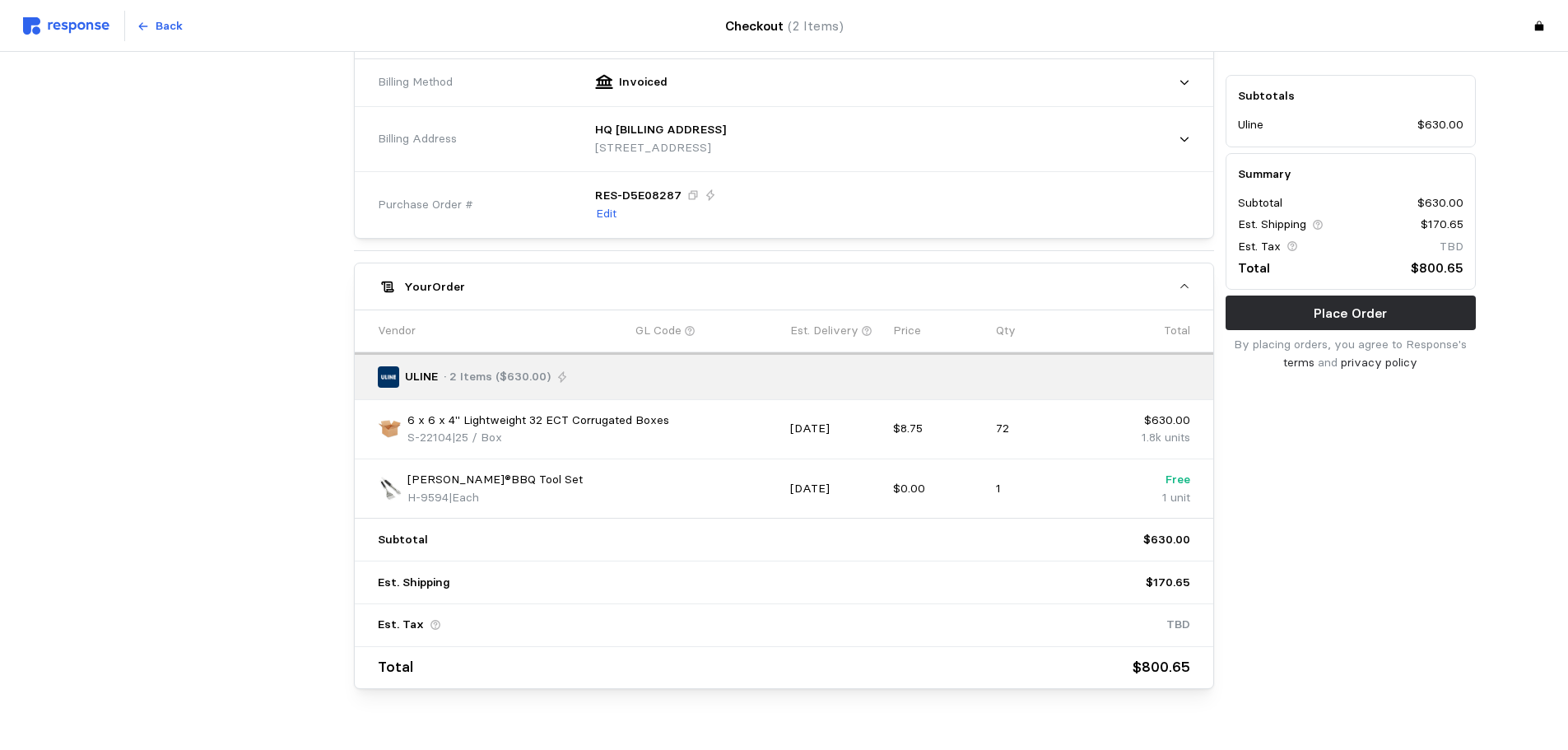
scroll to position [655, 0]
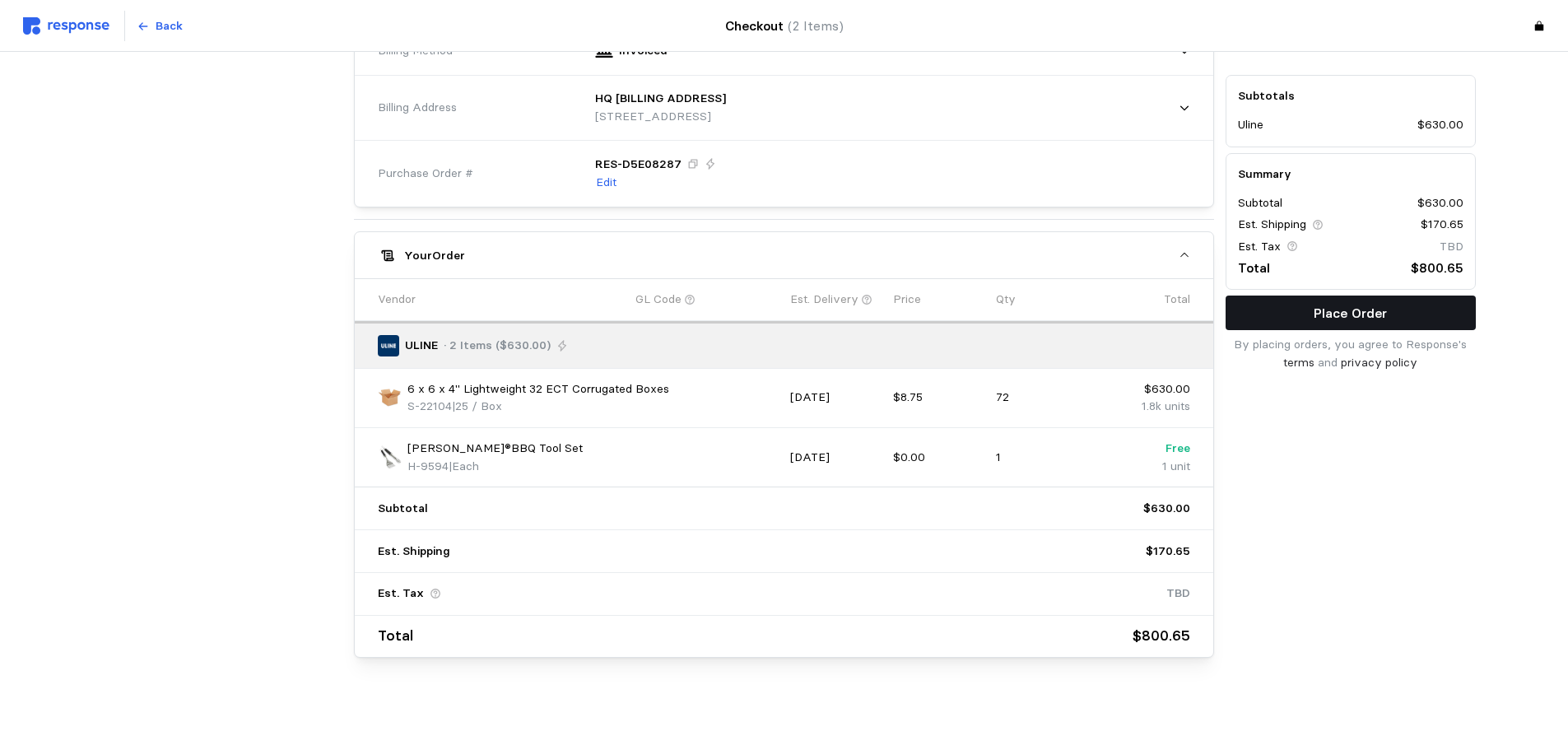
click at [1323, 323] on p "Place Order" at bounding box center [1350, 314] width 73 height 21
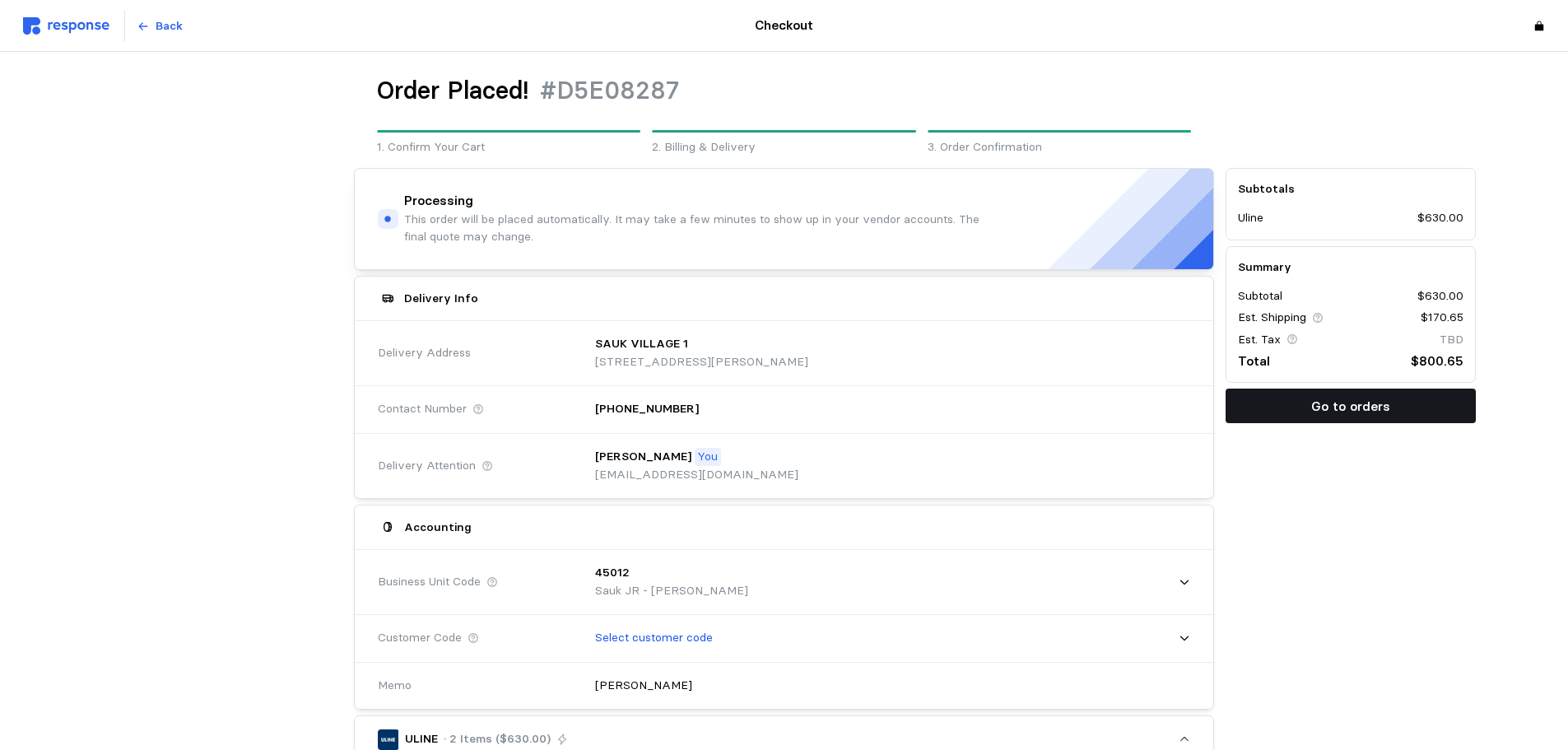
click at [1332, 410] on p "Go to orders" at bounding box center [1350, 407] width 79 height 21
